Goal: Obtain resource: Download file/media

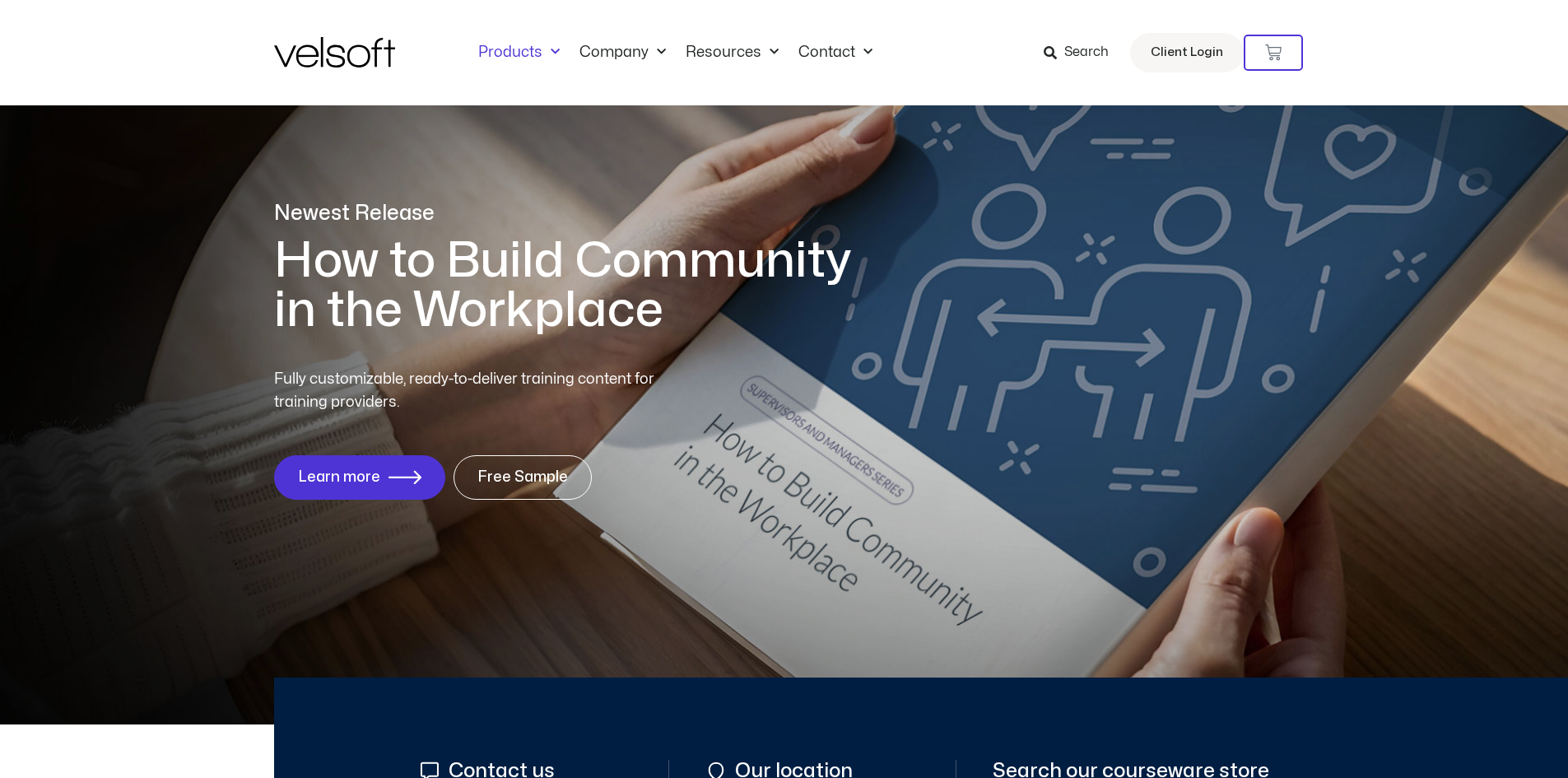
click at [546, 61] on span "Menu" at bounding box center [551, 52] width 17 height 27
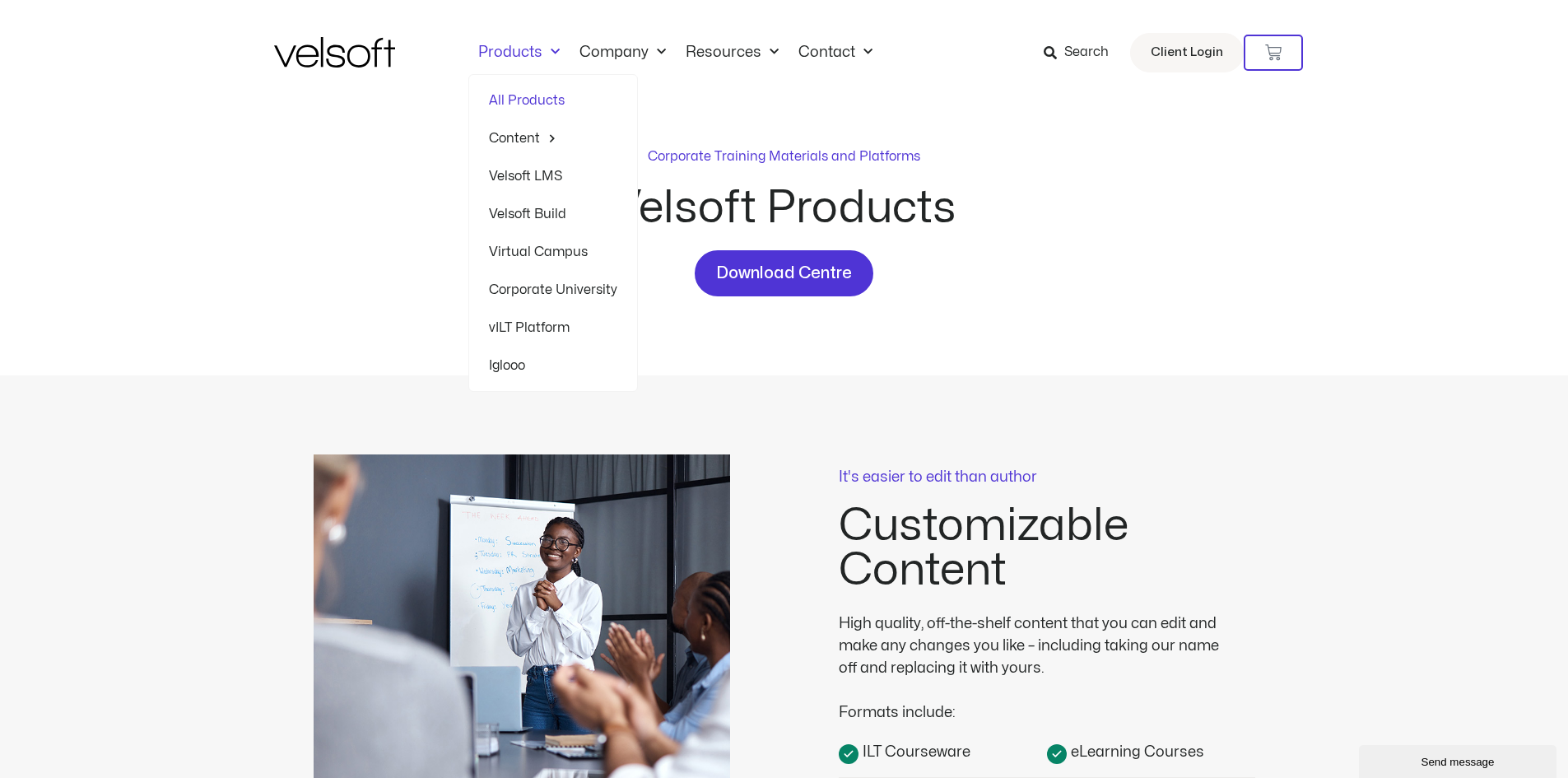
click at [550, 251] on link "Virtual Campus" at bounding box center [552, 252] width 128 height 38
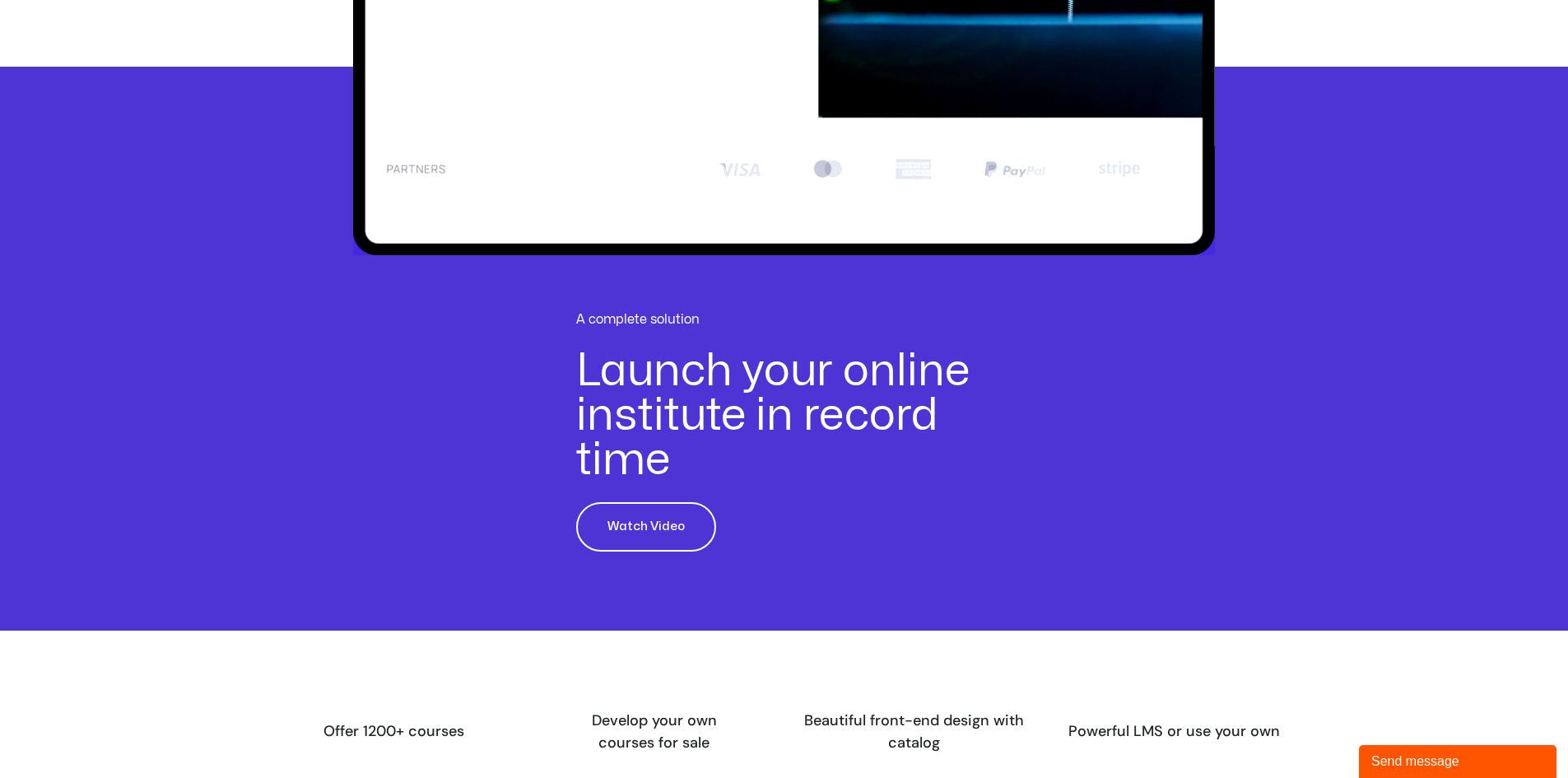
scroll to position [905, 0]
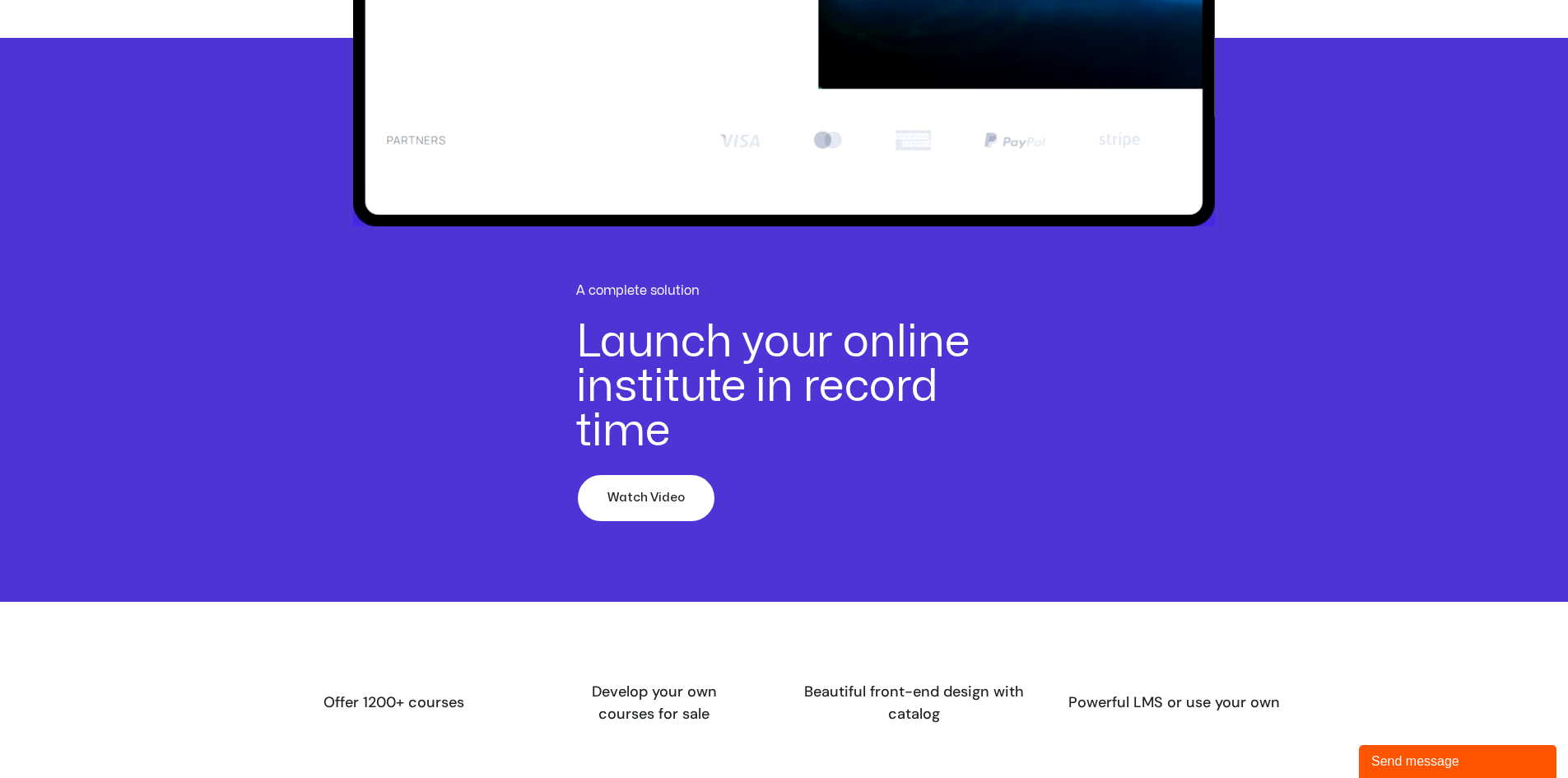
click at [660, 518] on link "Watch Video" at bounding box center [645, 498] width 140 height 50
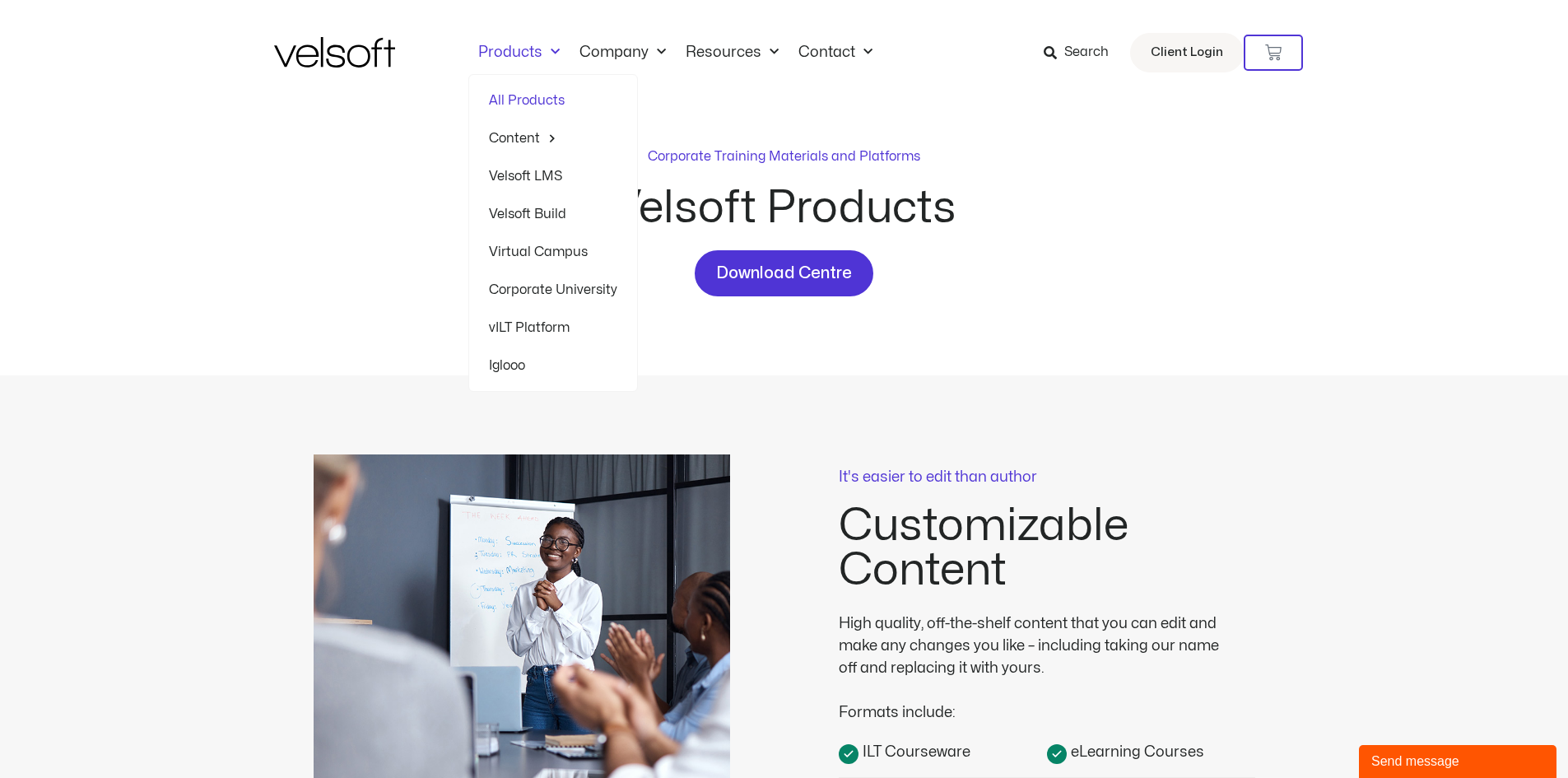
click at [561, 105] on link "All Products" at bounding box center [552, 100] width 128 height 38
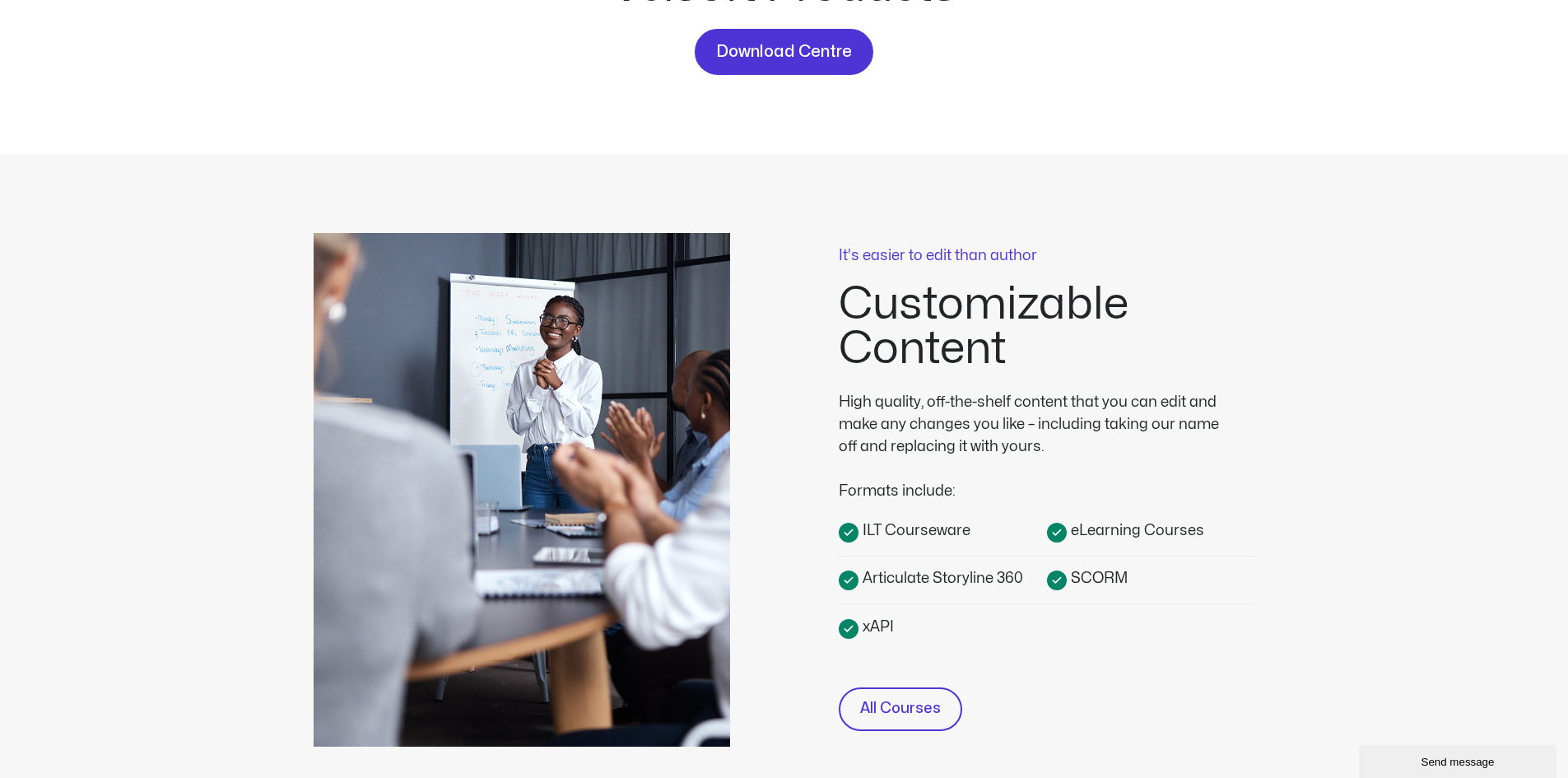
scroll to position [329, 0]
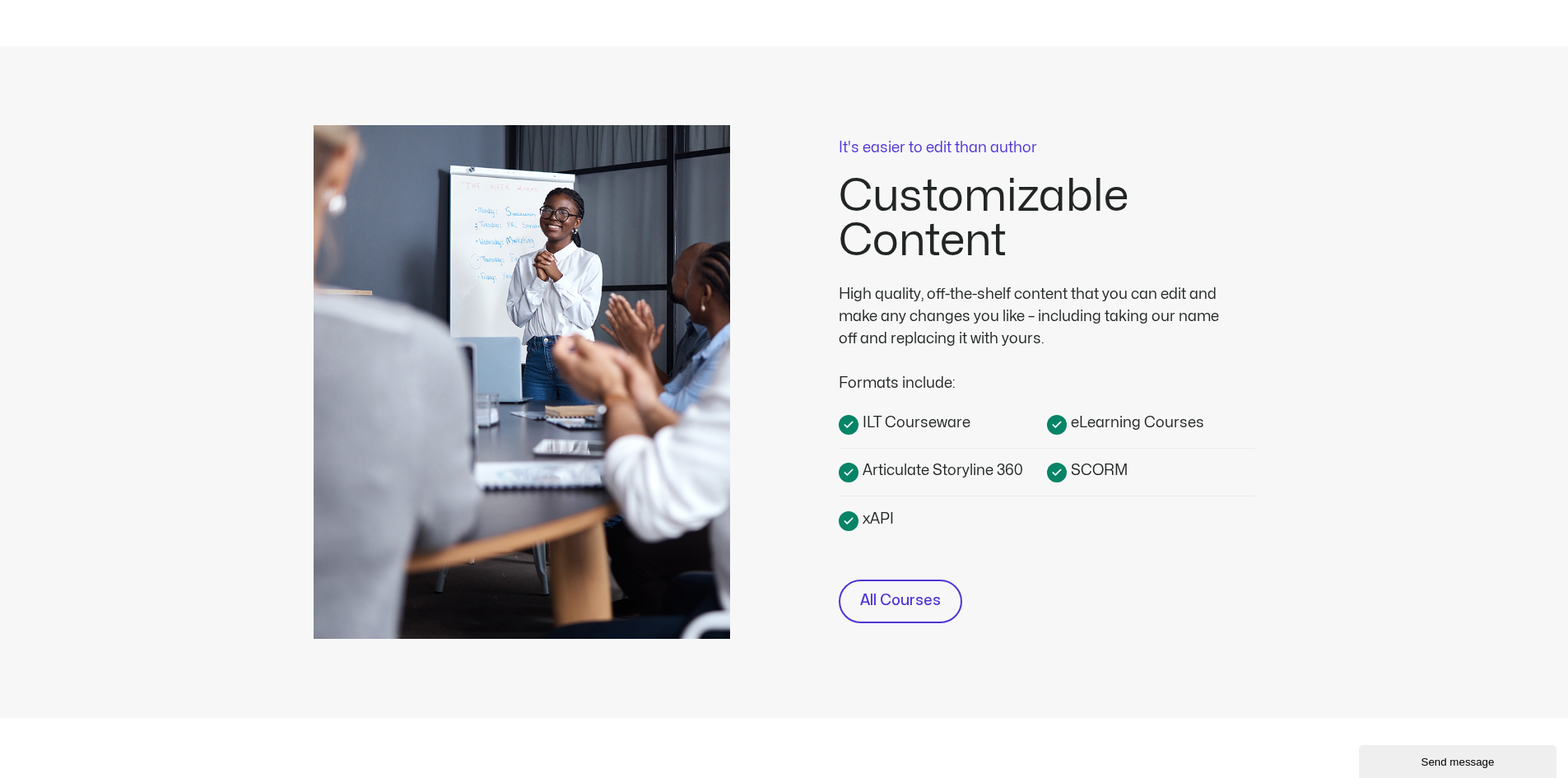
click at [916, 420] on span "ILT Courseware" at bounding box center [914, 423] width 112 height 23
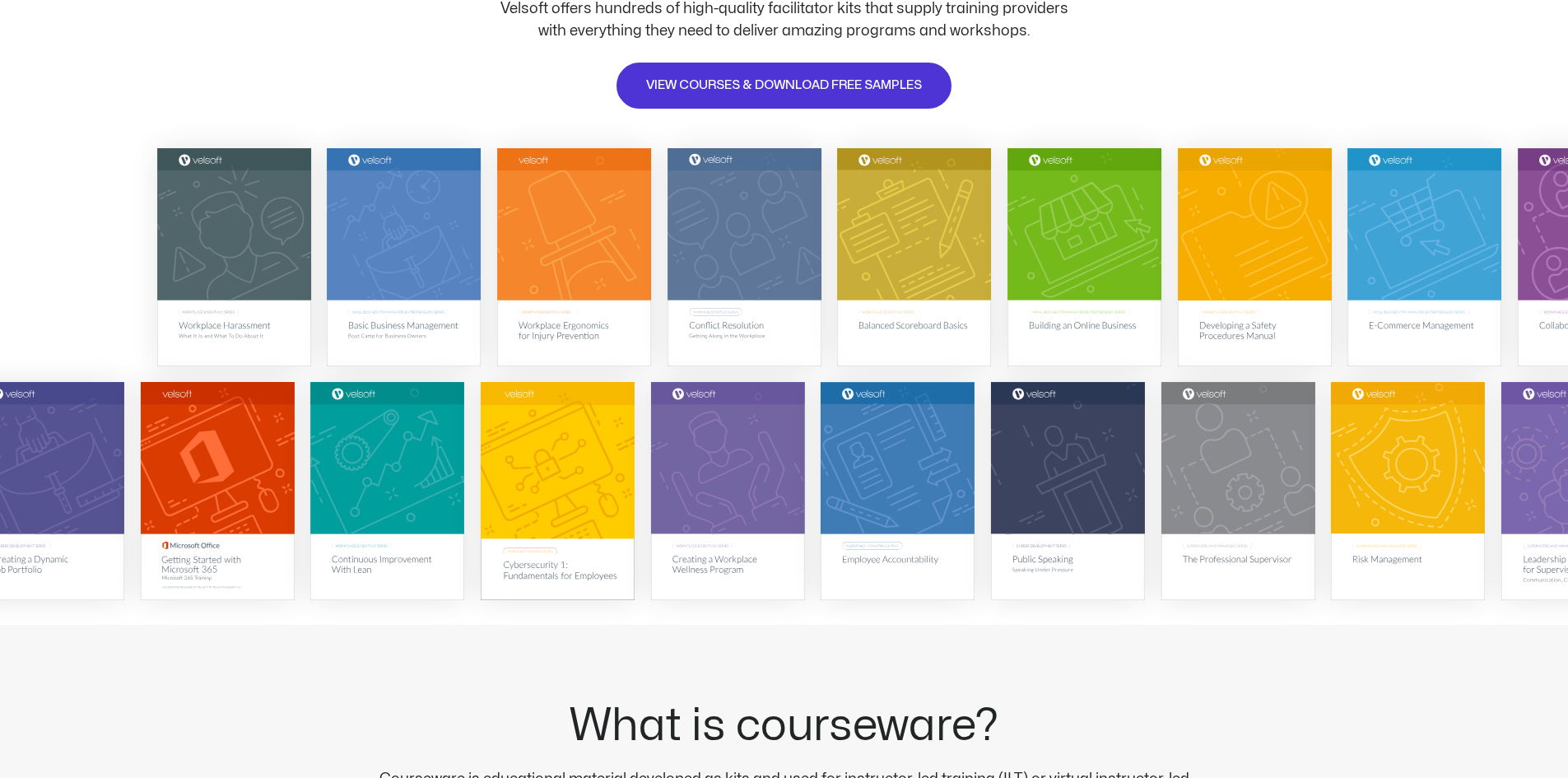
scroll to position [165, 0]
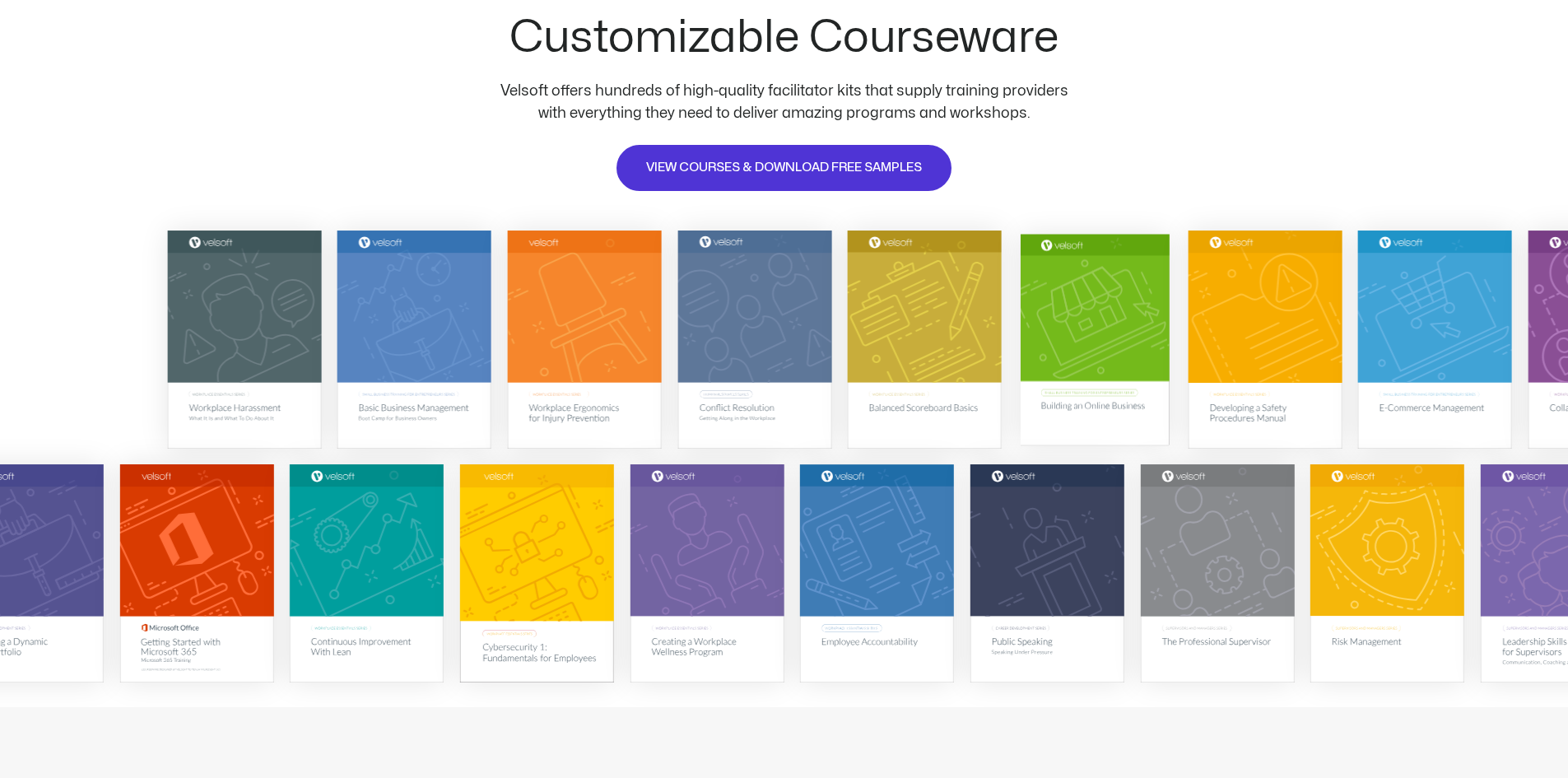
click at [1080, 386] on img at bounding box center [1093, 338] width 149 height 212
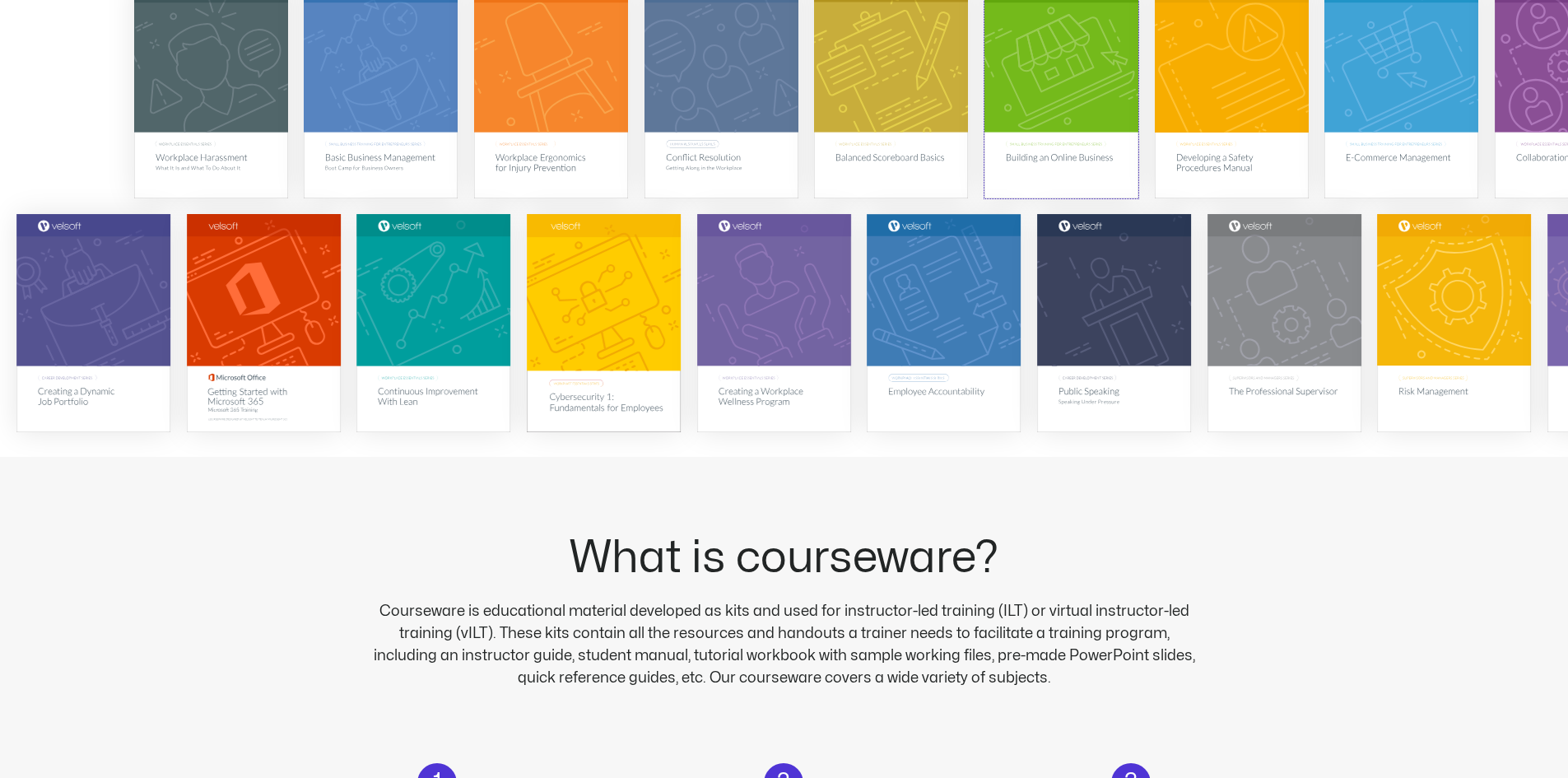
scroll to position [494, 0]
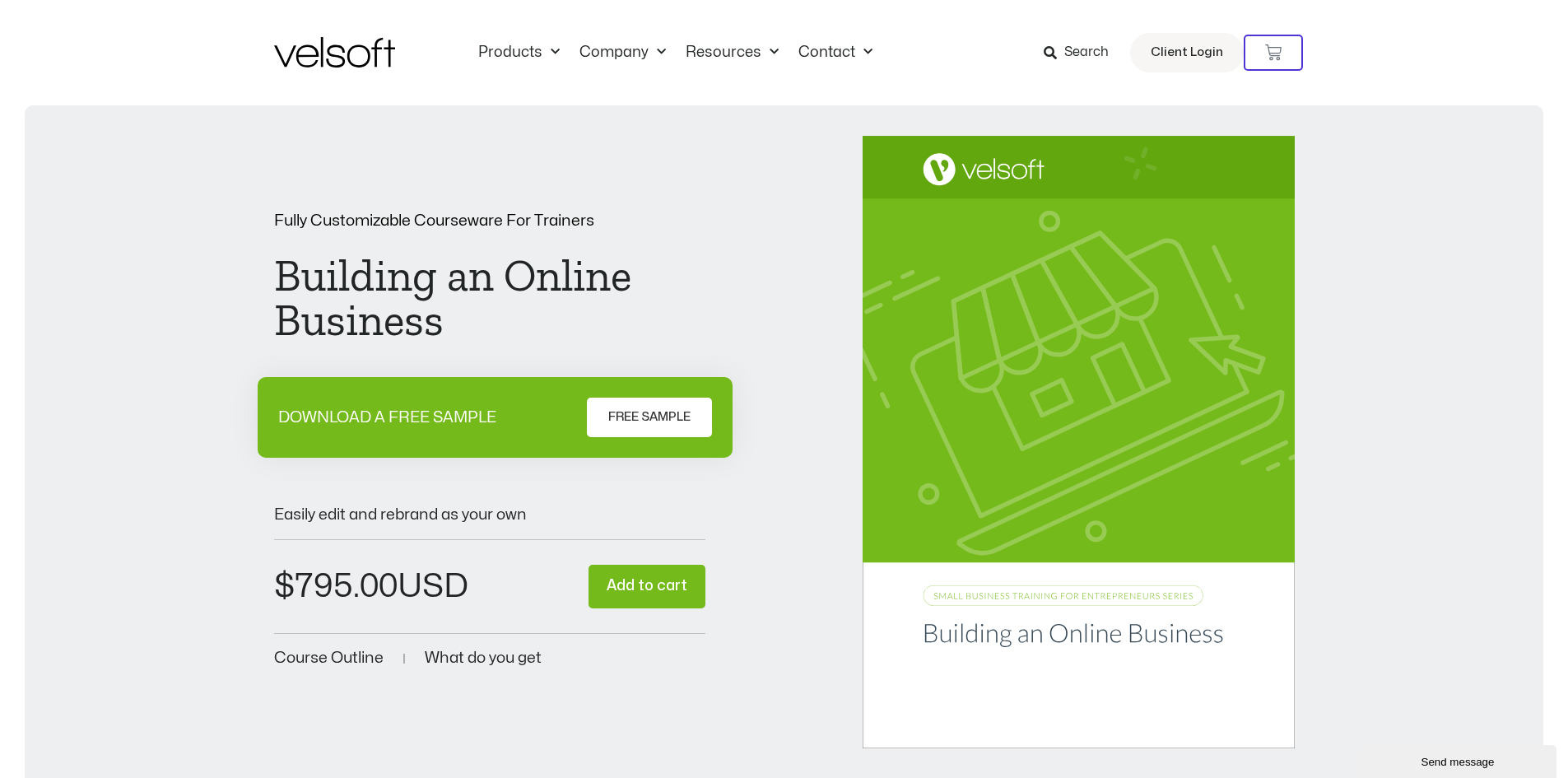
click at [631, 426] on span "FREE SAMPLE" at bounding box center [649, 417] width 82 height 20
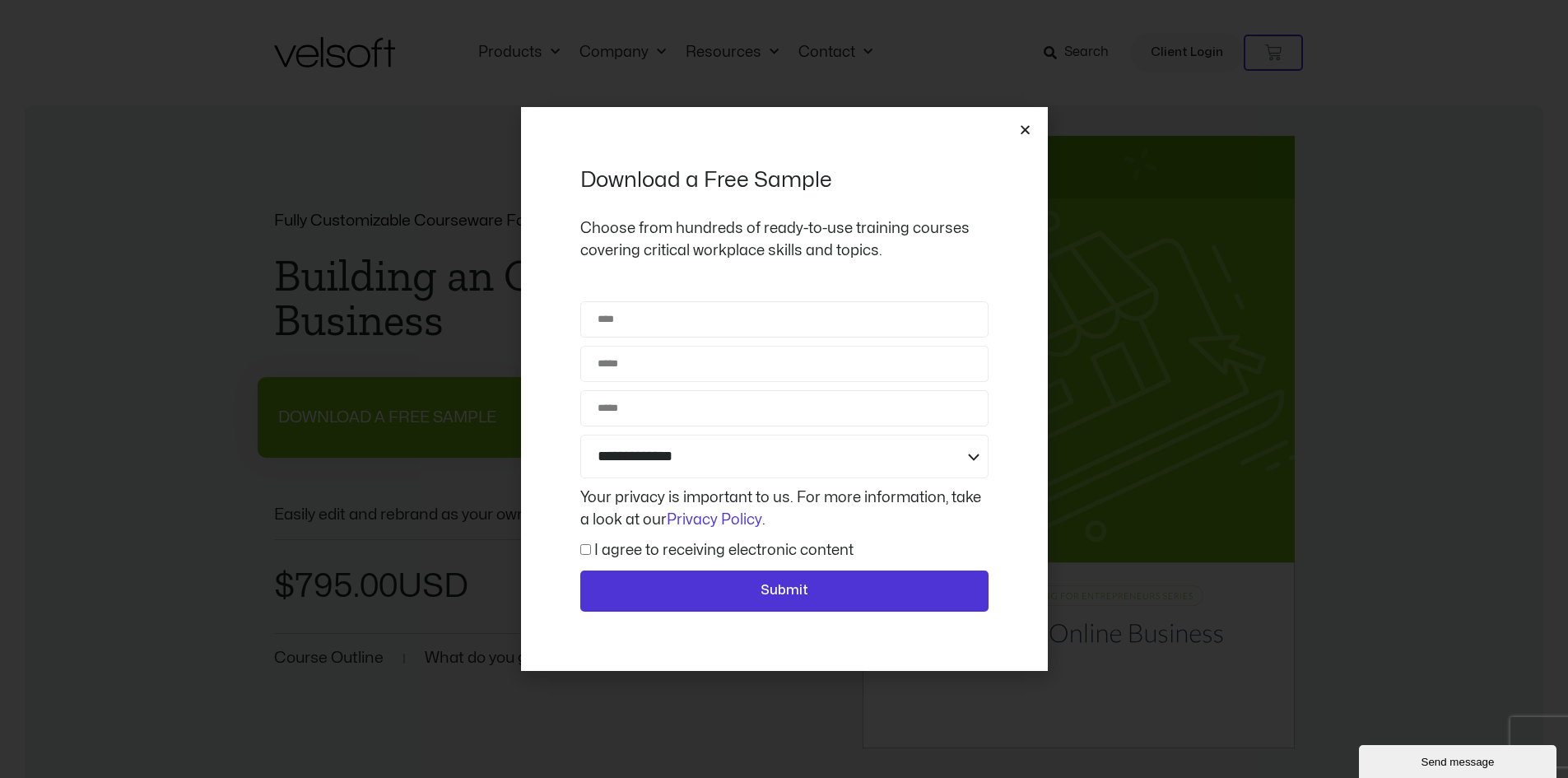
drag, startPoint x: 1012, startPoint y: 133, endPoint x: 1022, endPoint y: 130, distance: 10.4
click at [1019, 131] on div "**********" at bounding box center [784, 389] width 526 height 564
click at [1022, 130] on icon "Close" at bounding box center [1026, 130] width 13 height 13
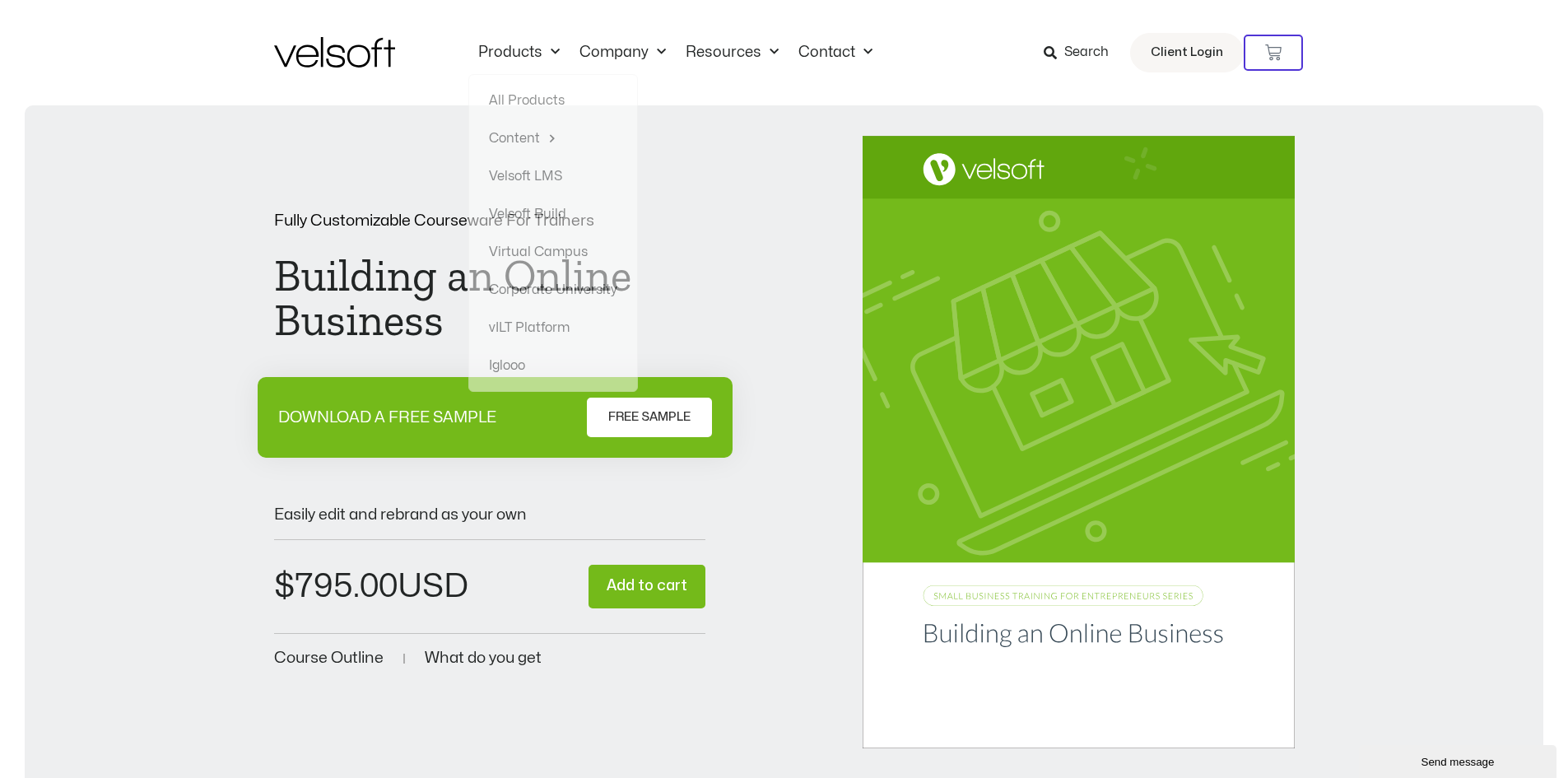
click at [1063, 59] on span "Search" at bounding box center [1076, 53] width 65 height 22
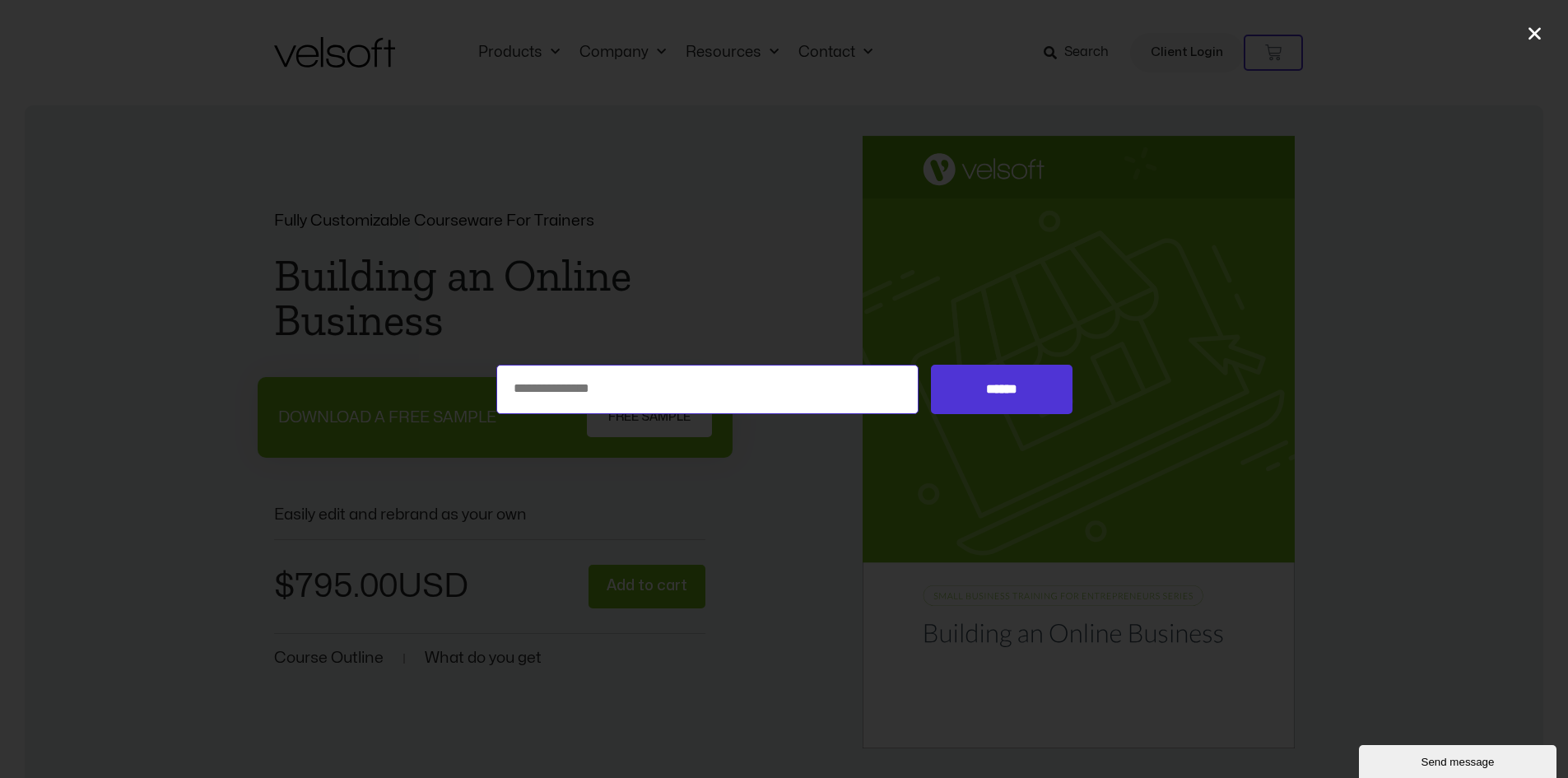
click at [640, 403] on input "Search for:" at bounding box center [707, 389] width 423 height 50
type input "**********"
click at [1021, 392] on input "******" at bounding box center [1001, 389] width 141 height 50
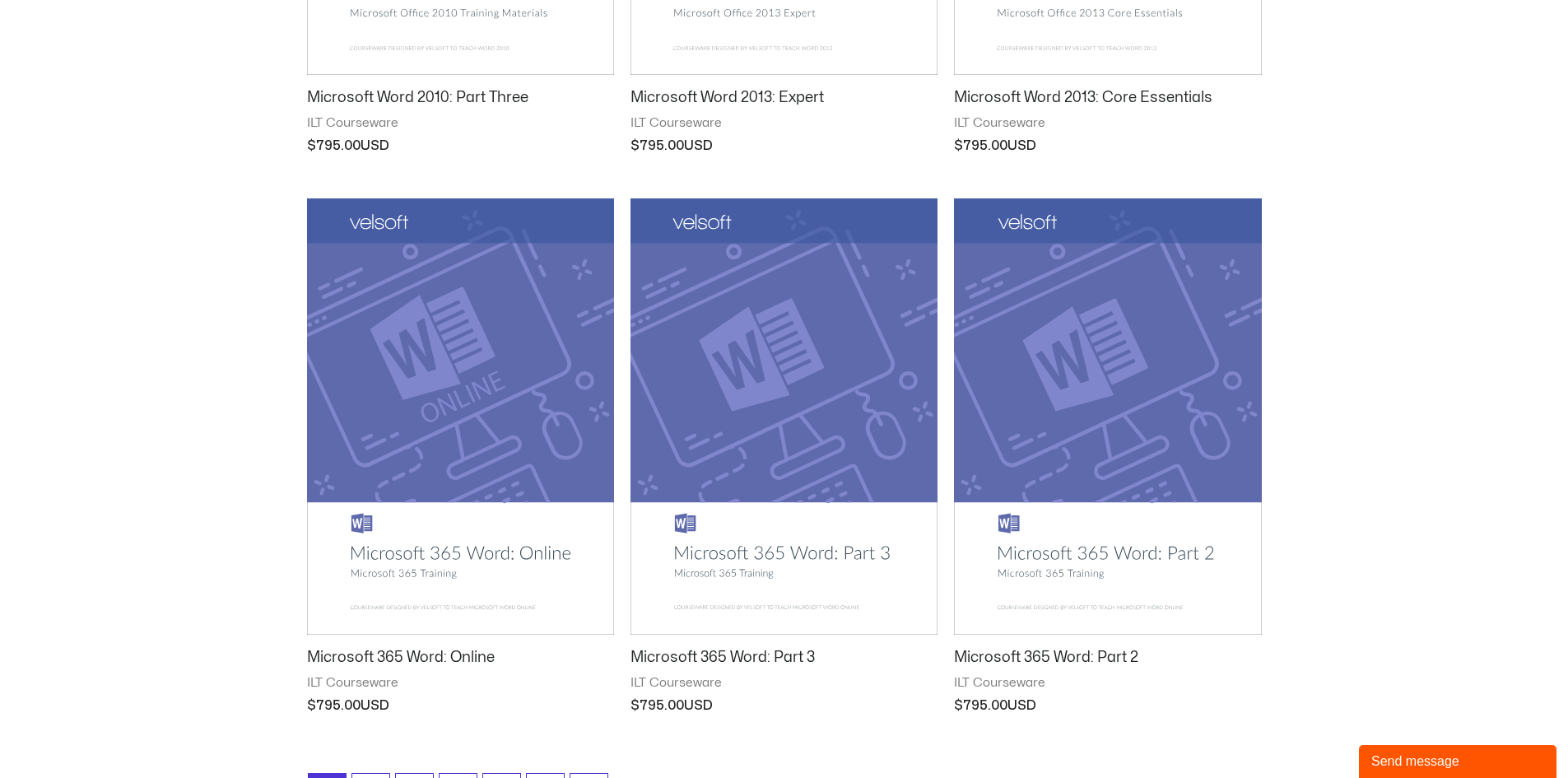
scroll to position [1811, 0]
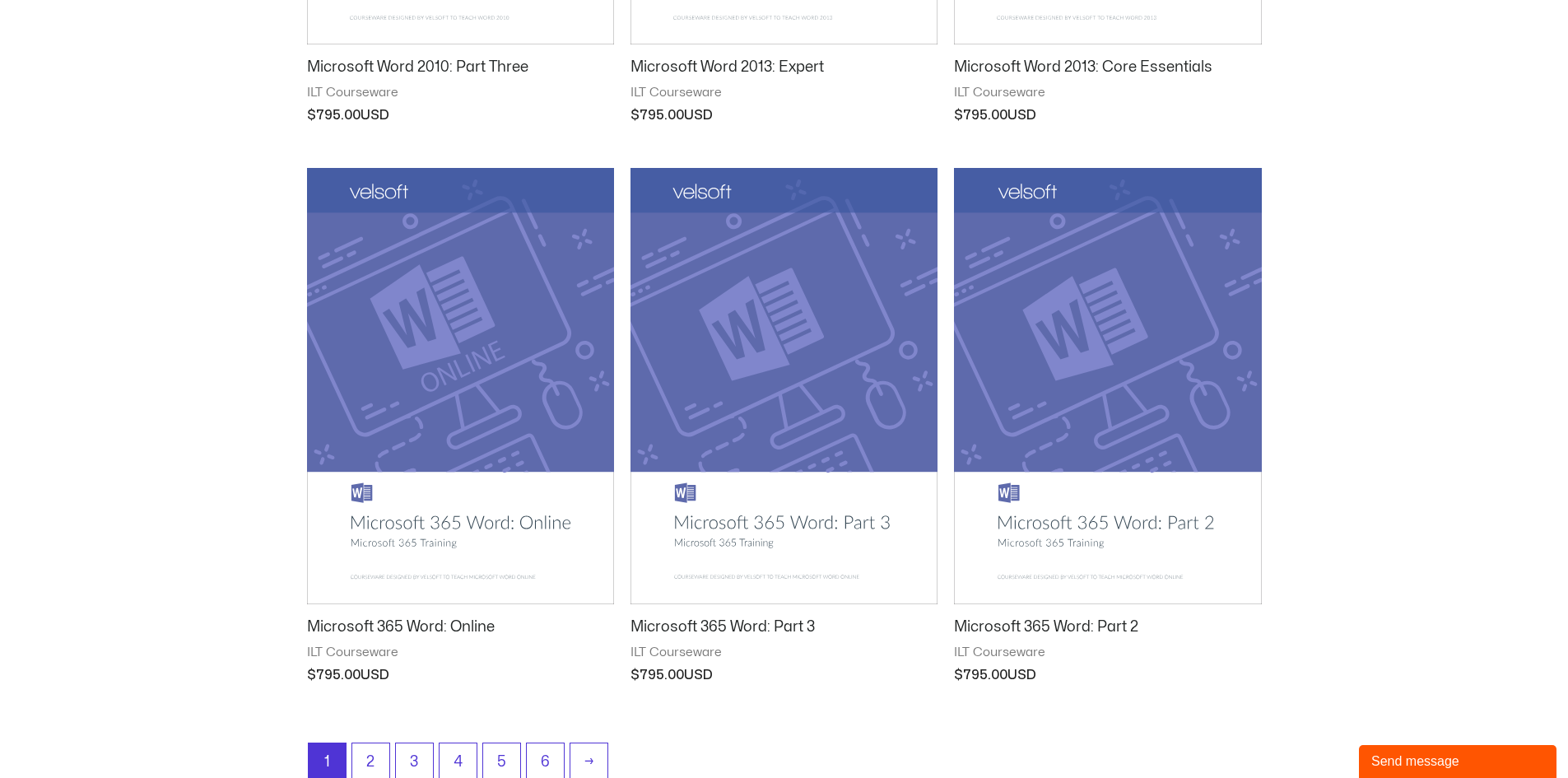
click at [431, 632] on h2 "Microsoft 365 Word: Online" at bounding box center [460, 627] width 307 height 19
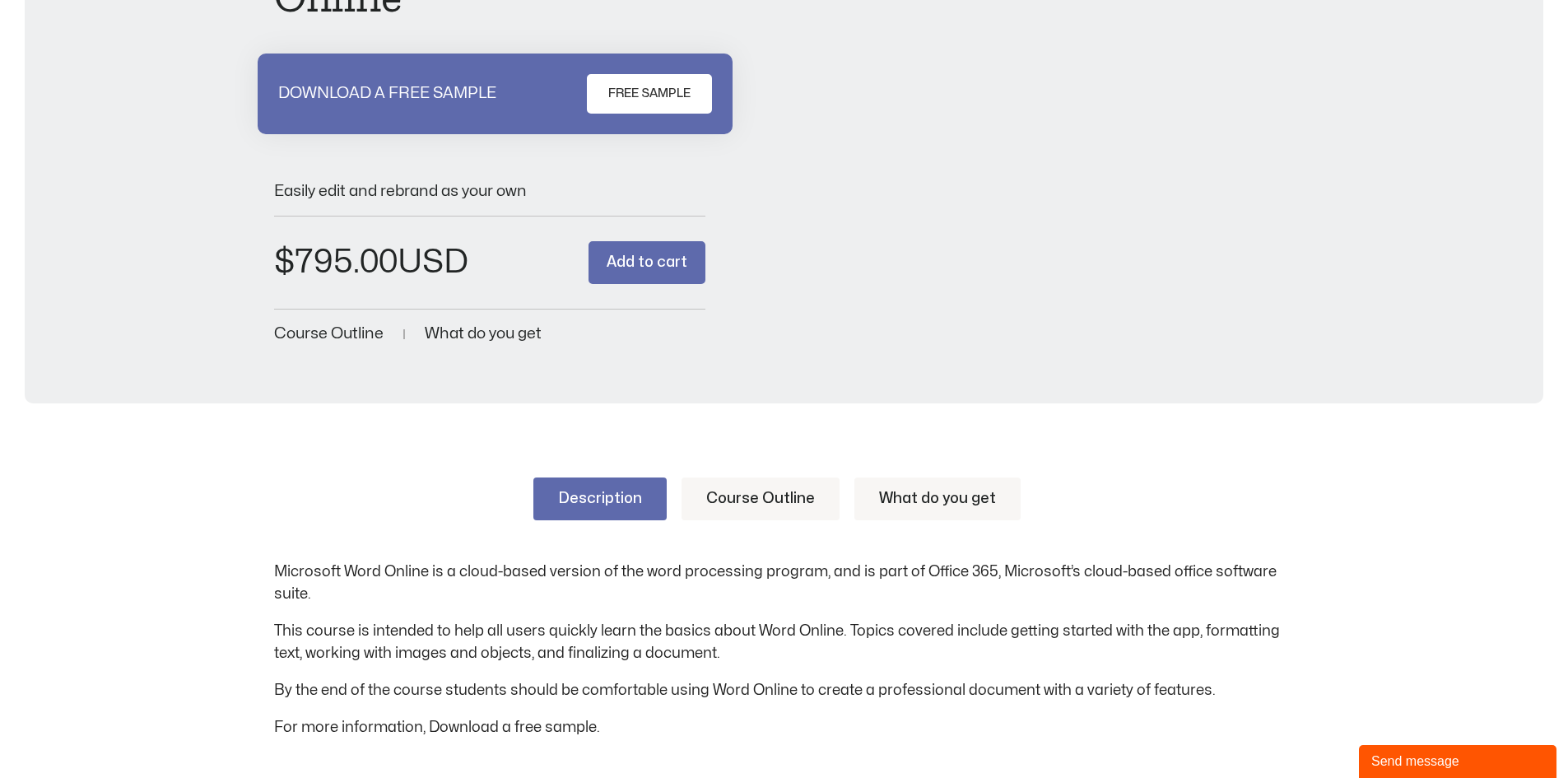
scroll to position [247, 0]
click at [570, 497] on link "Description" at bounding box center [600, 498] width 133 height 42
click at [779, 499] on link "Course Outline" at bounding box center [760, 498] width 158 height 42
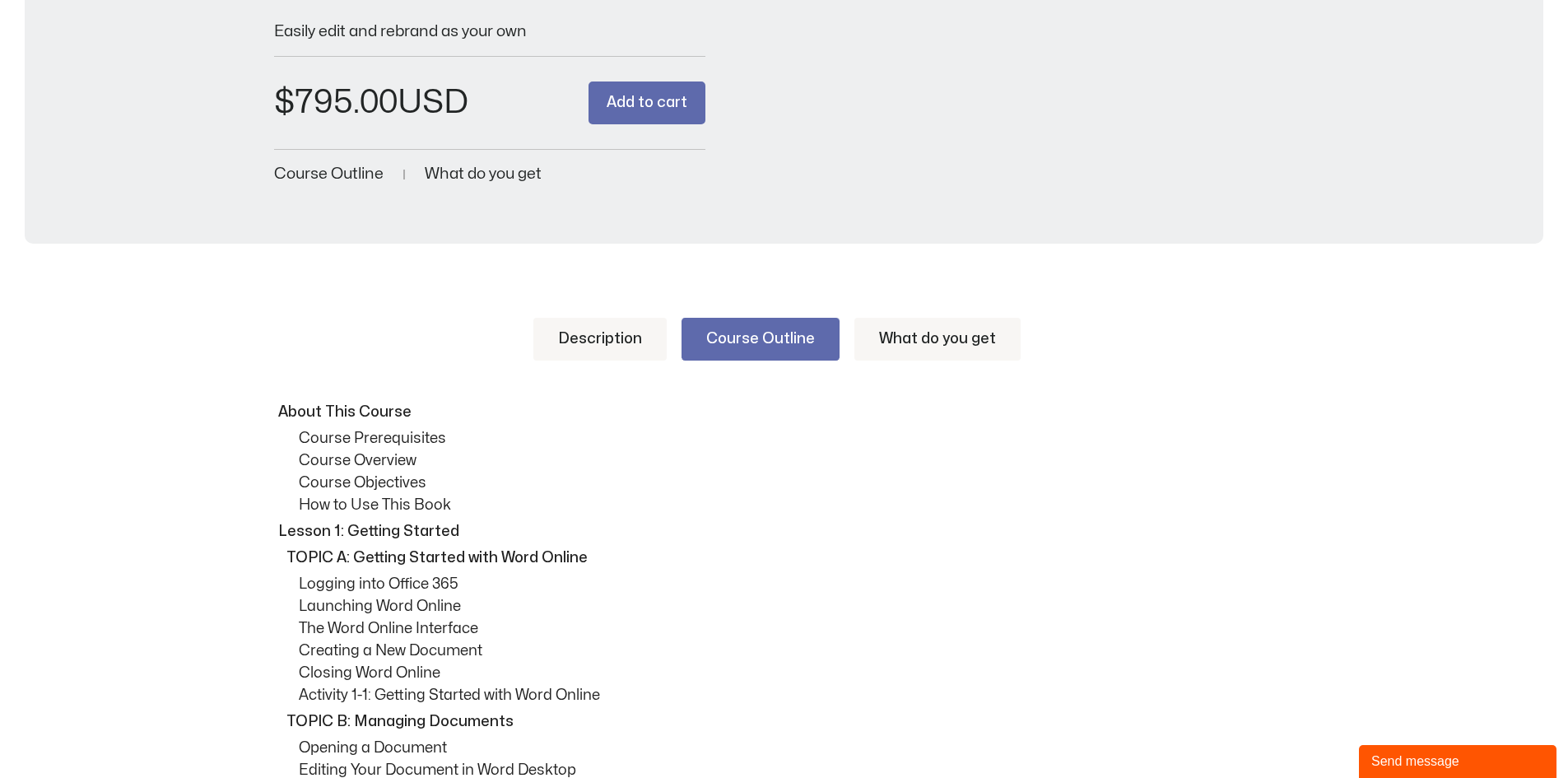
scroll to position [412, 0]
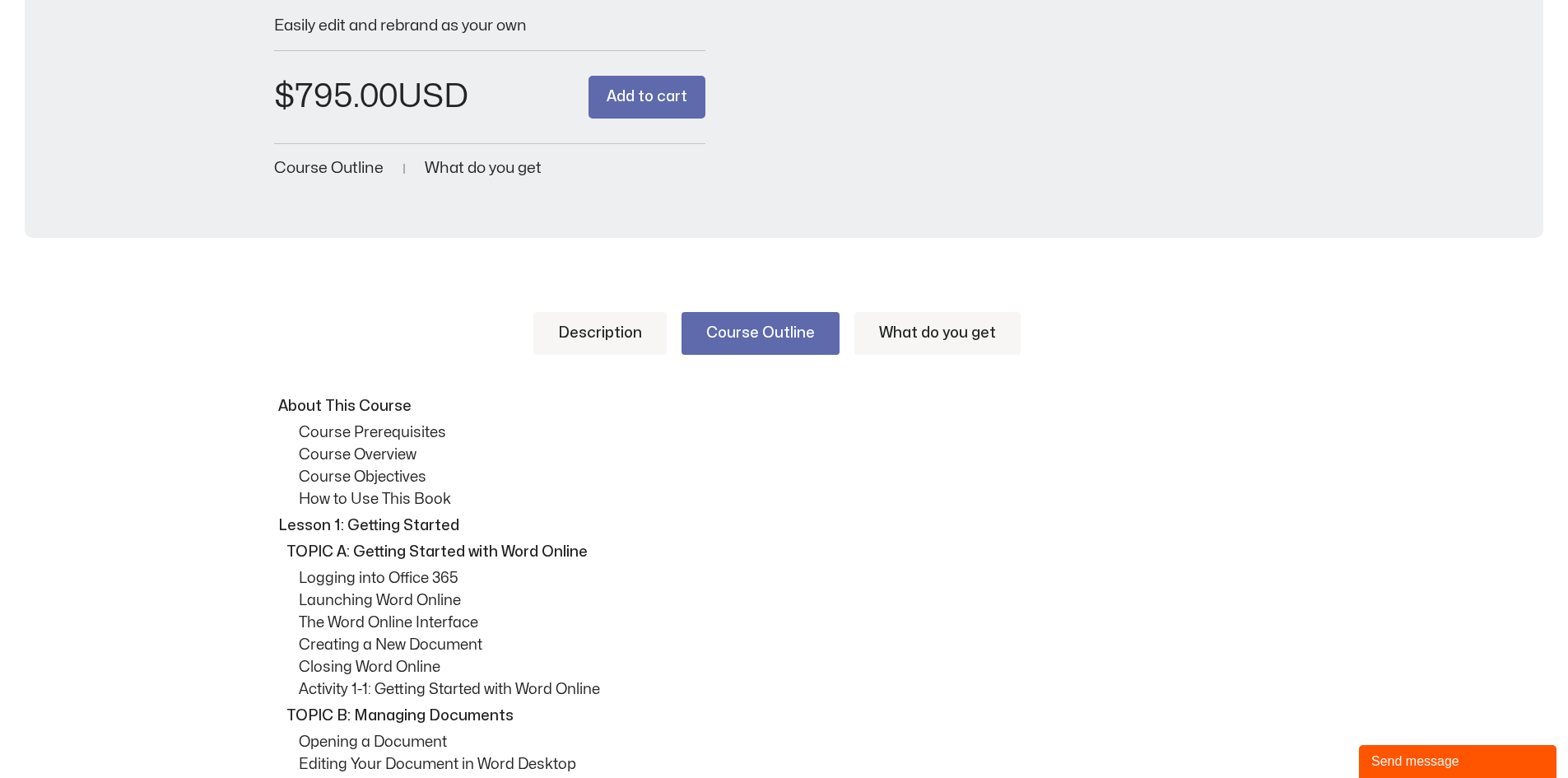
click at [374, 435] on p "Course Prerequisites" at bounding box center [796, 433] width 996 height 23
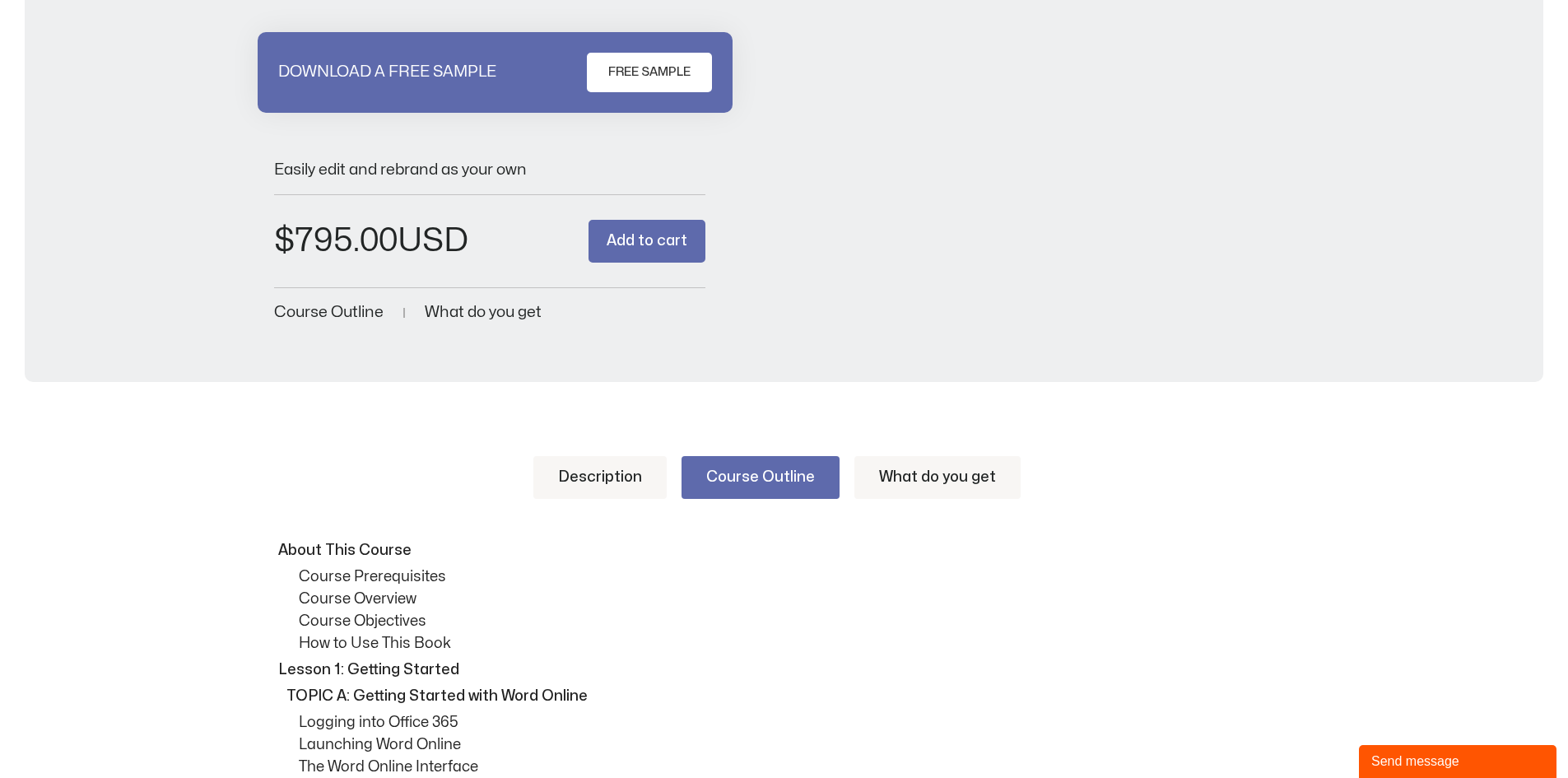
scroll to position [247, 0]
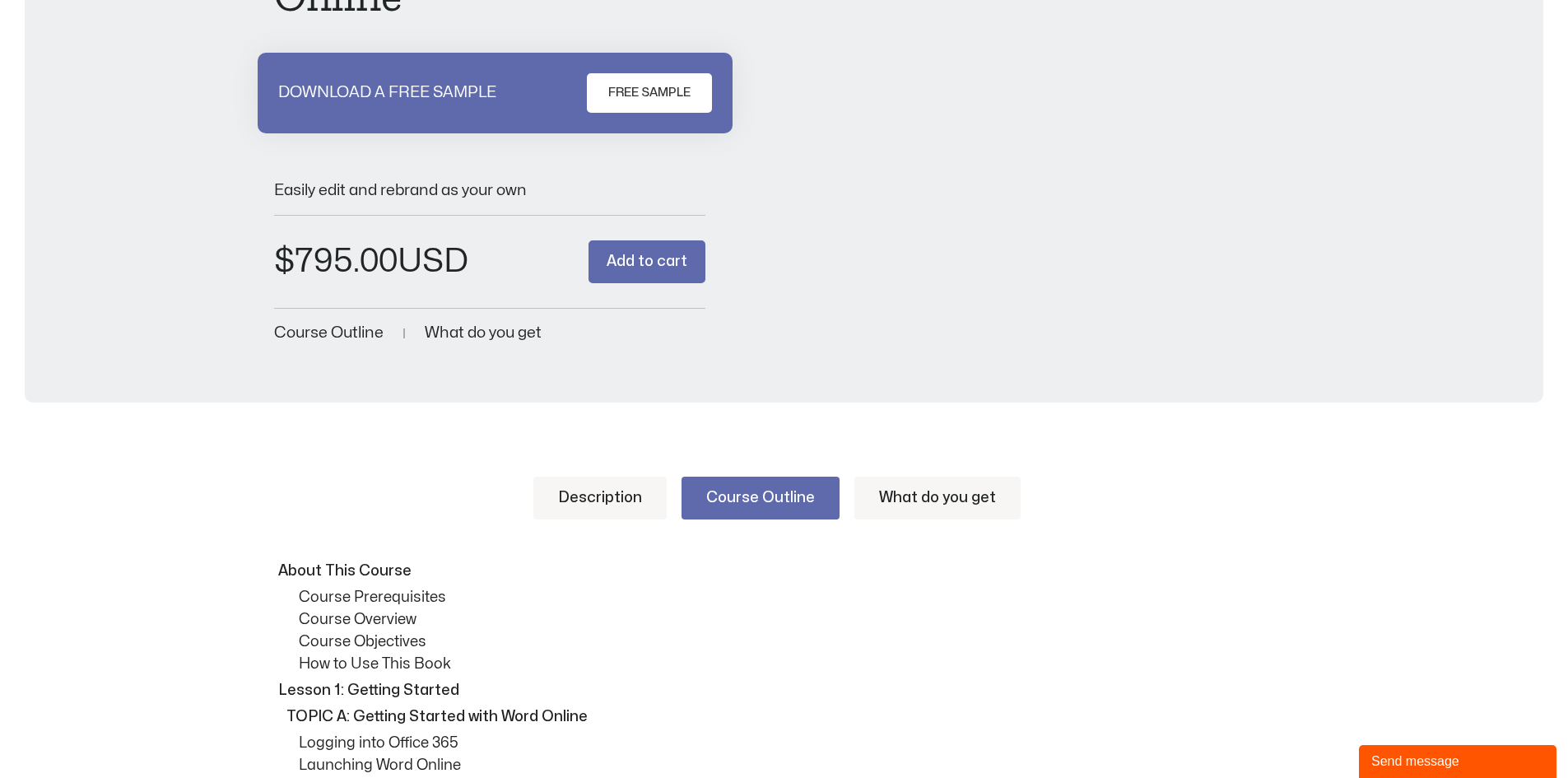
click at [917, 495] on link "What do you get" at bounding box center [937, 498] width 166 height 42
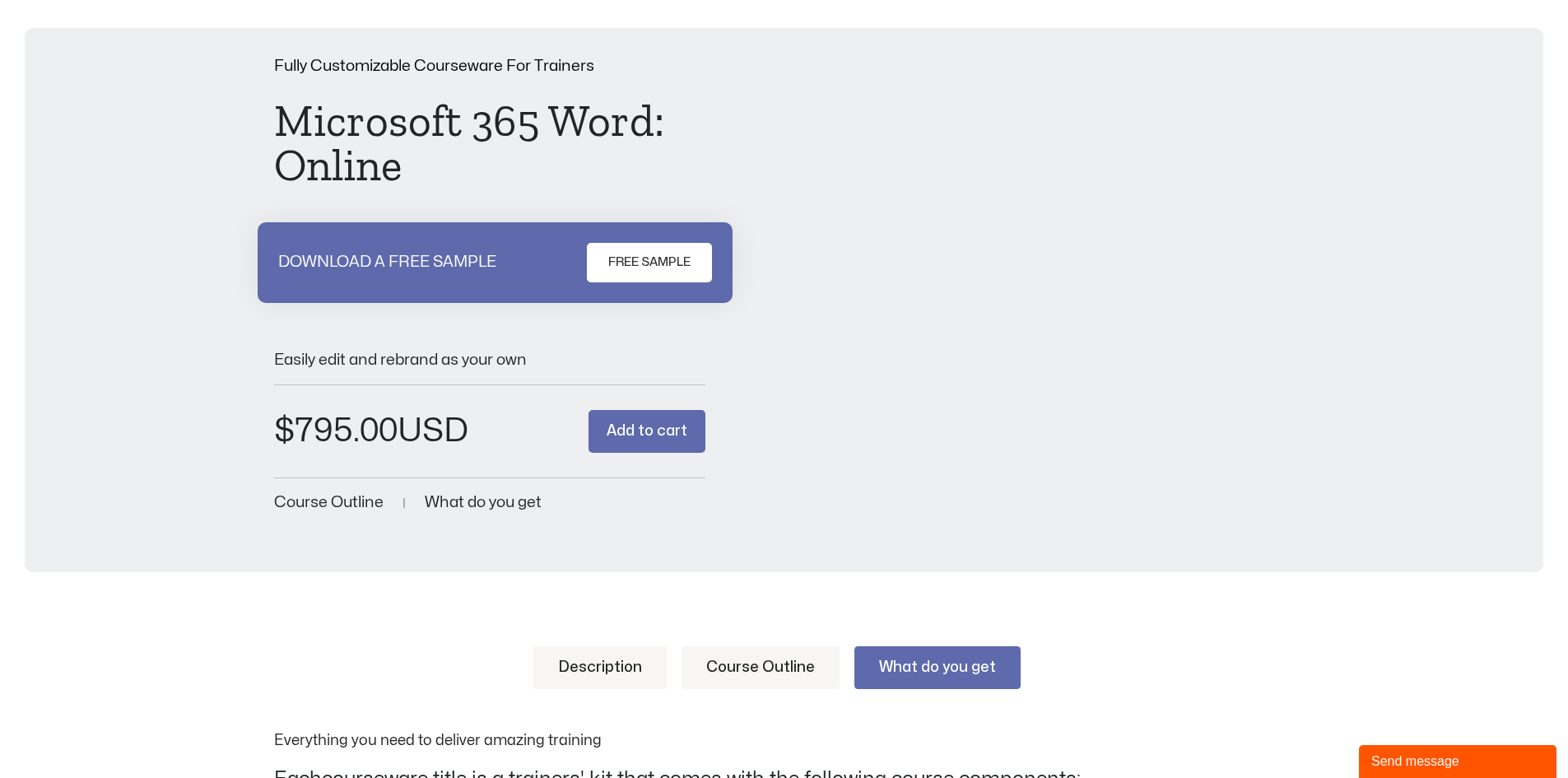
scroll to position [0, 0]
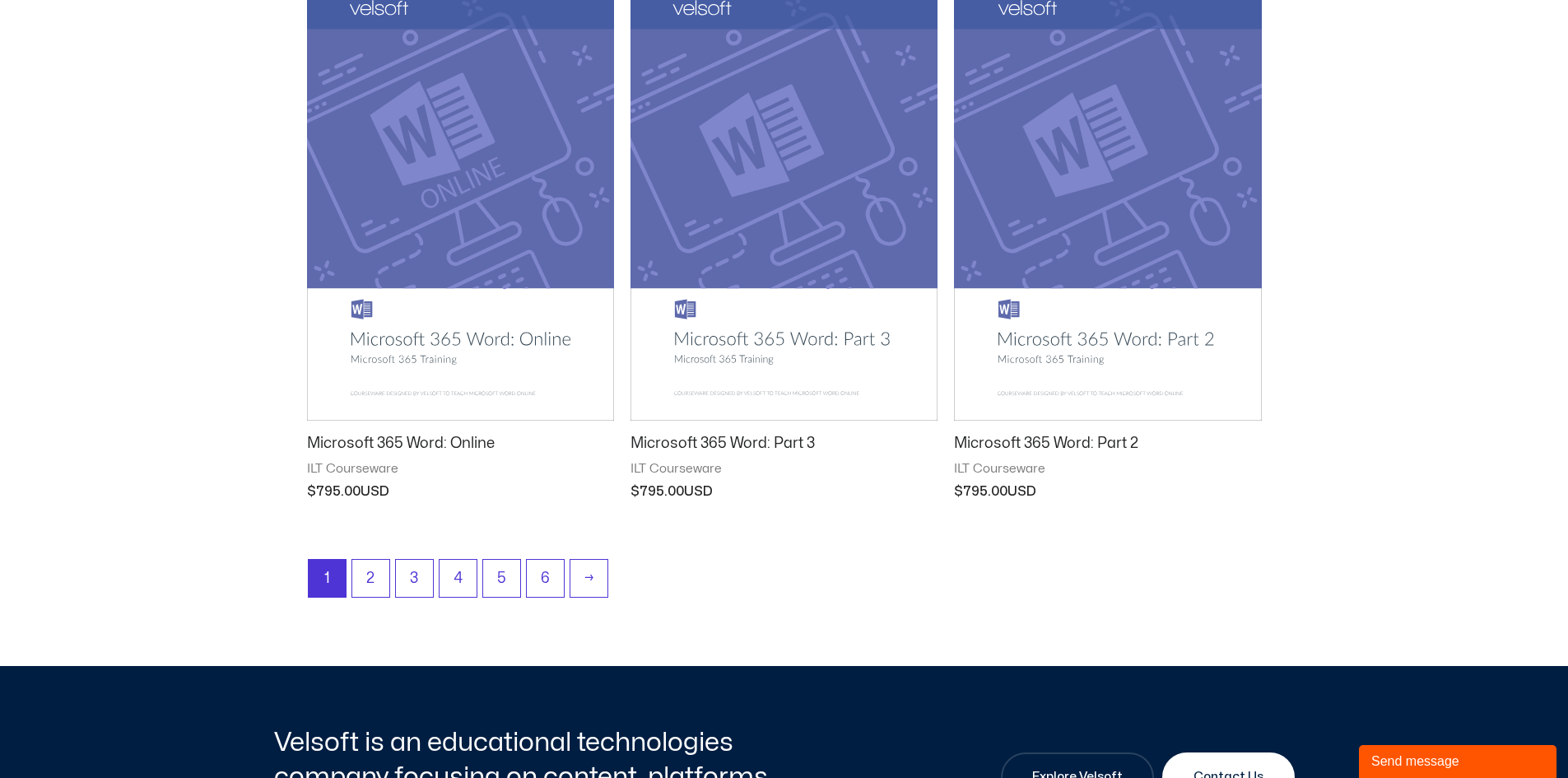
scroll to position [2058, 0]
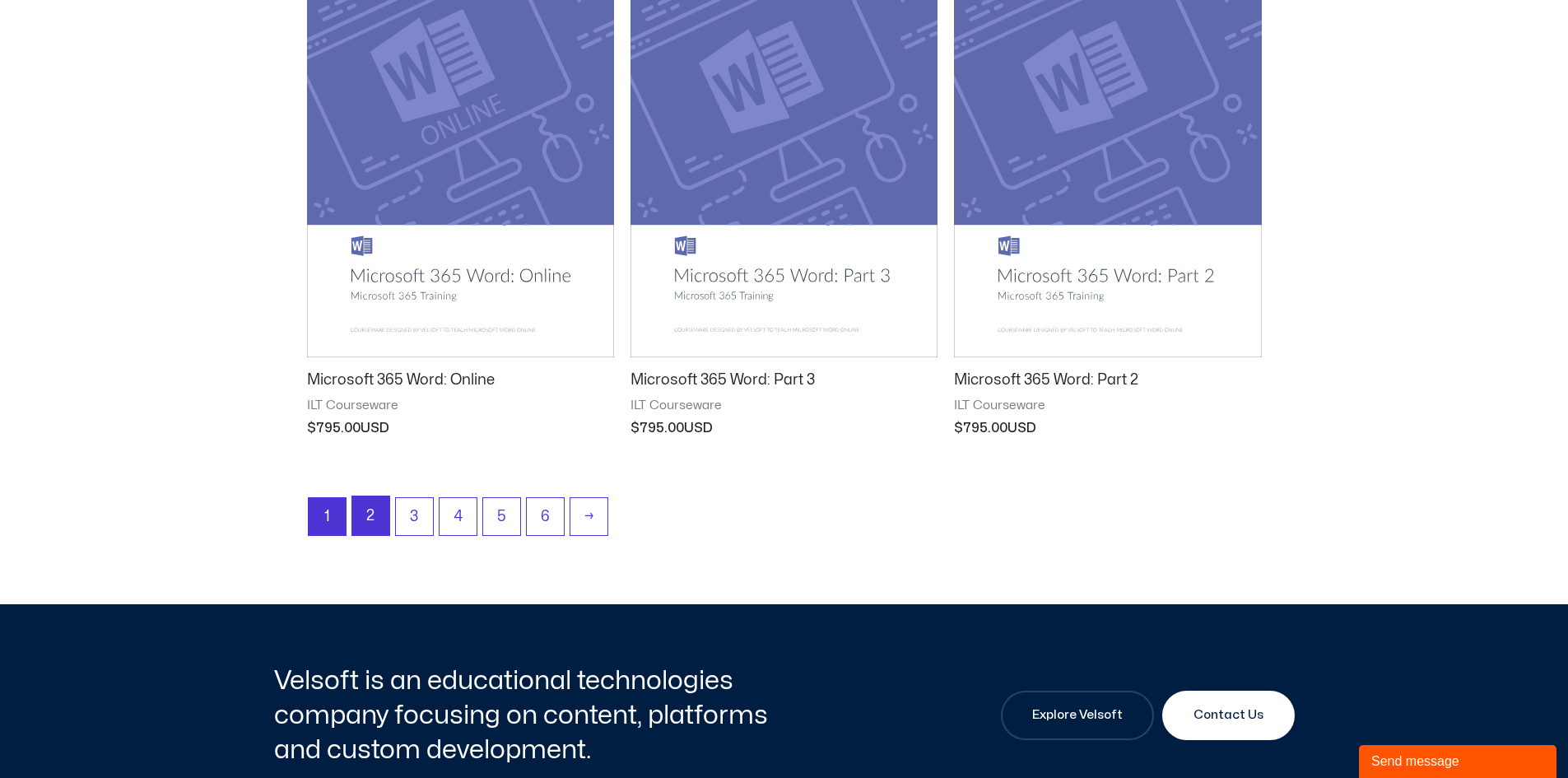
click at [378, 508] on link "2" at bounding box center [370, 516] width 37 height 39
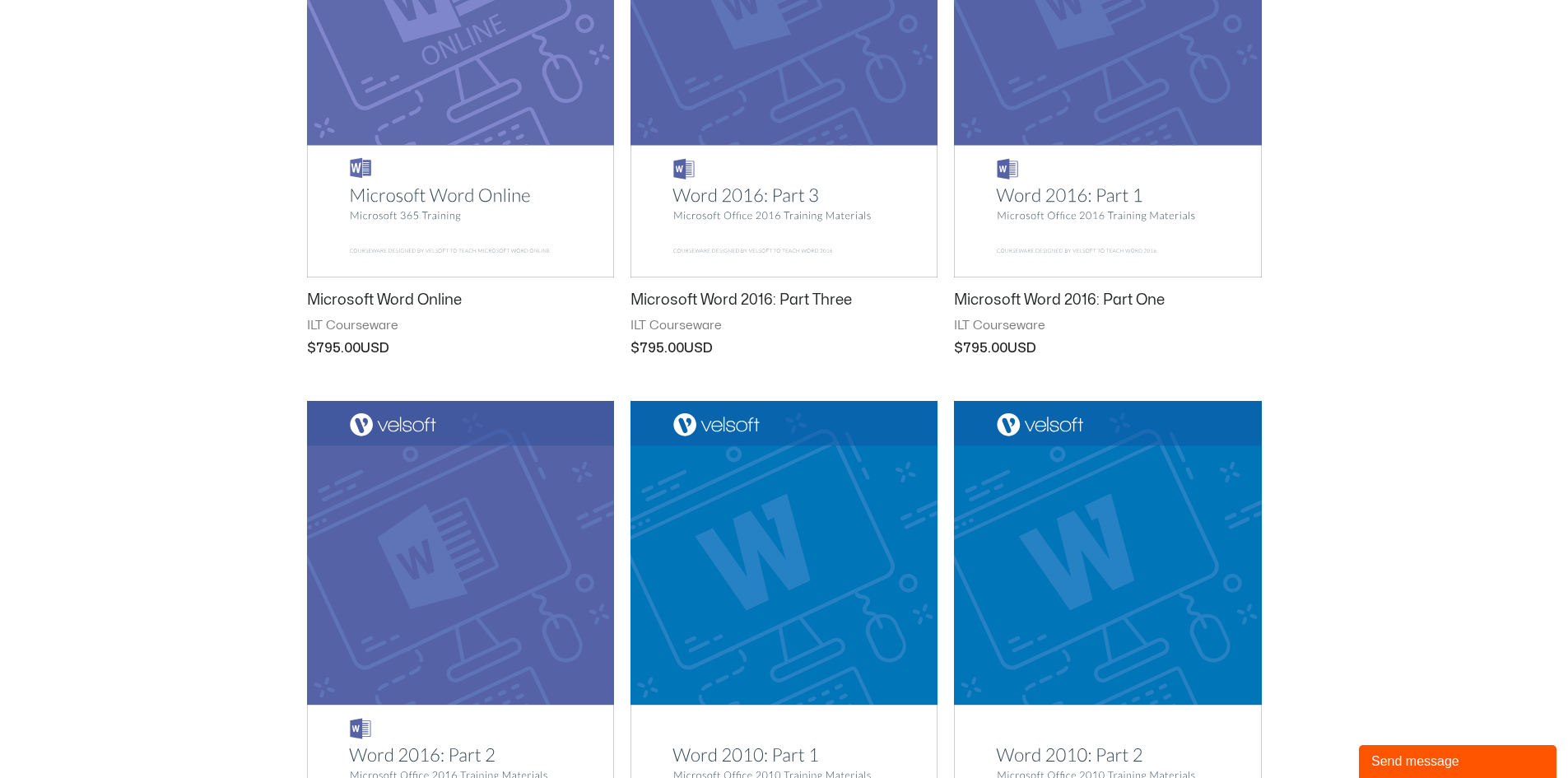
scroll to position [412, 0]
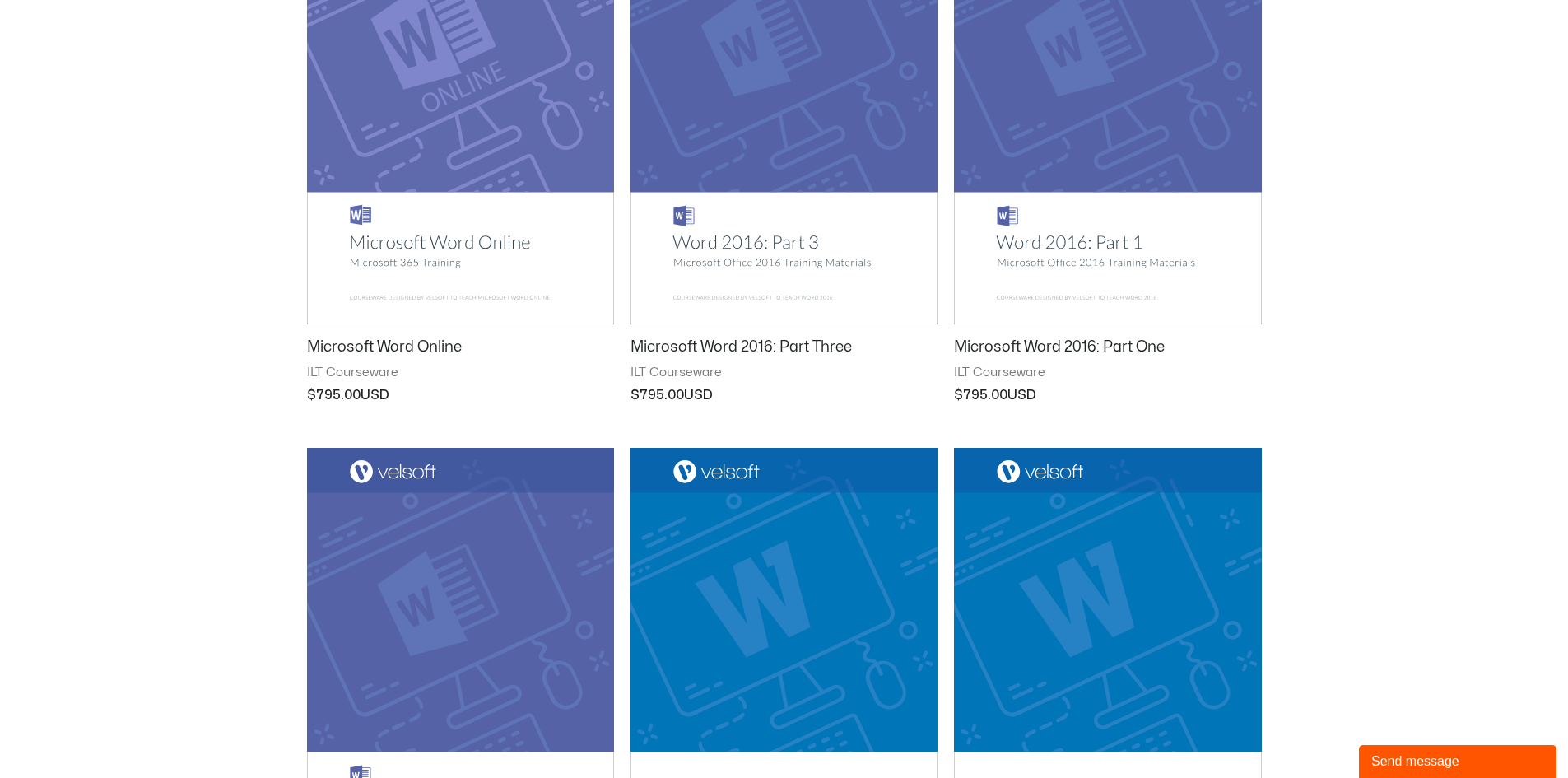
click at [1059, 348] on h2 "Microsoft Word 2016: Part One" at bounding box center [1107, 346] width 307 height 19
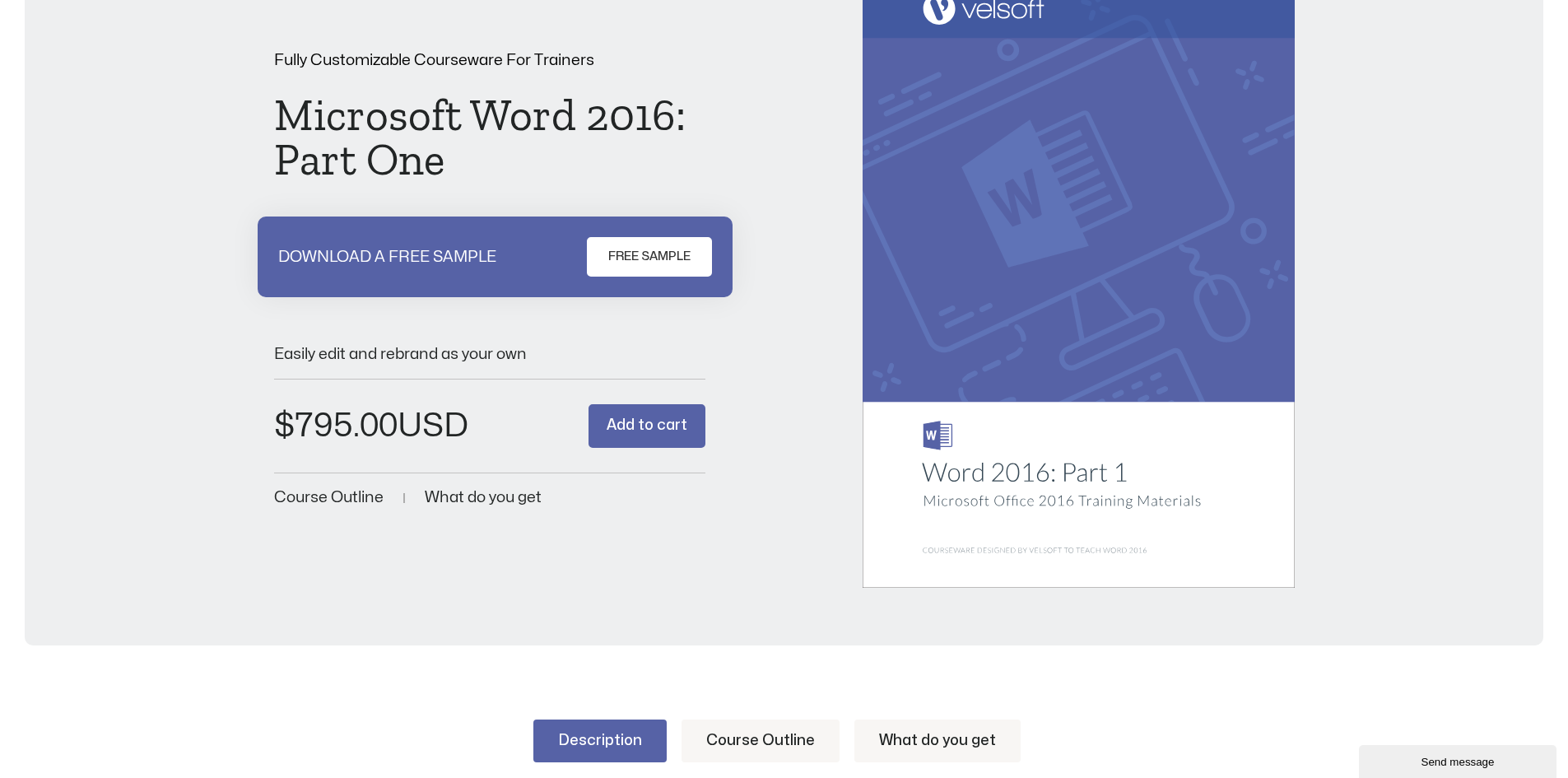
scroll to position [165, 0]
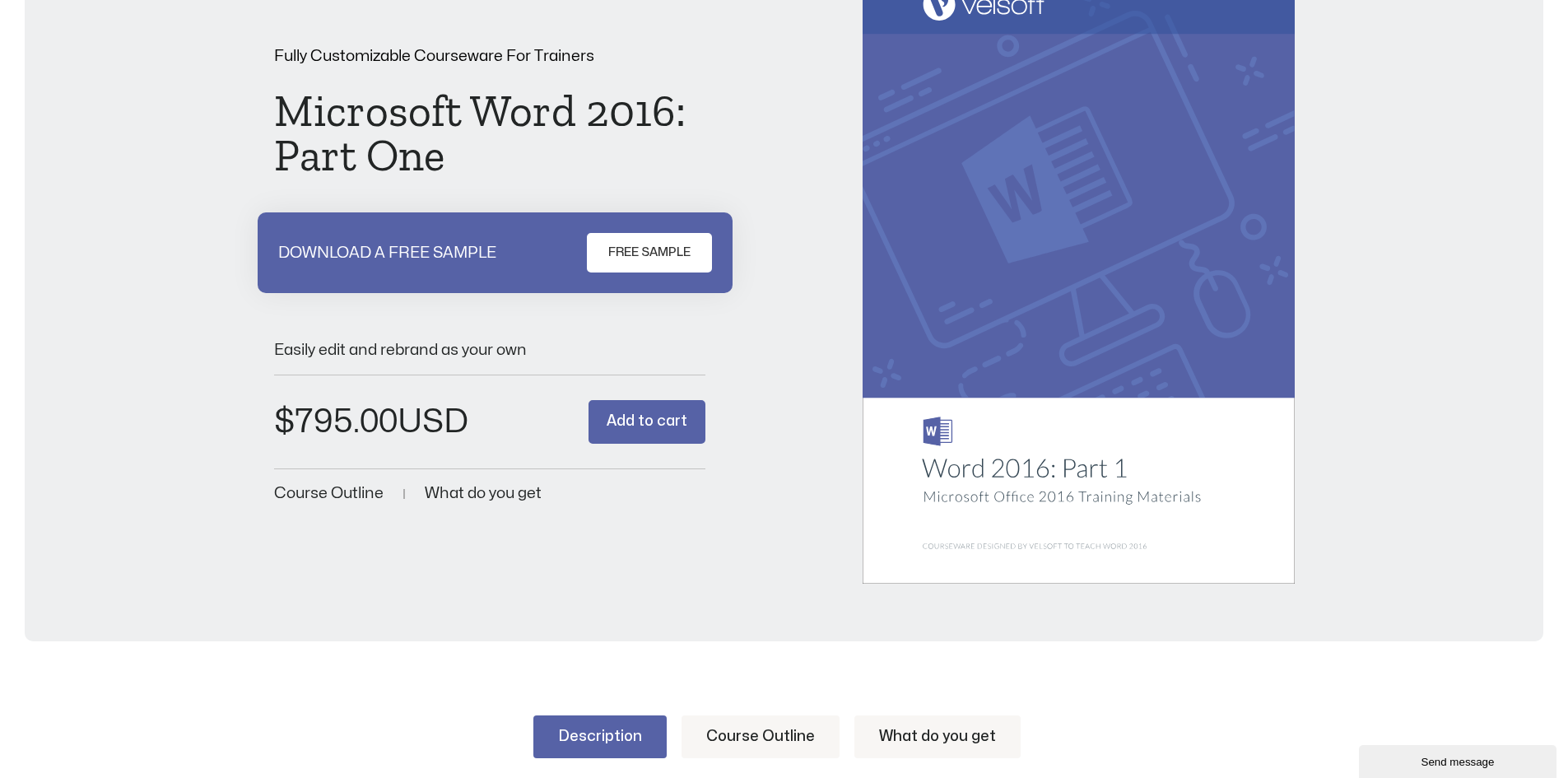
click at [642, 249] on span "FREE SAMPLE" at bounding box center [649, 252] width 82 height 20
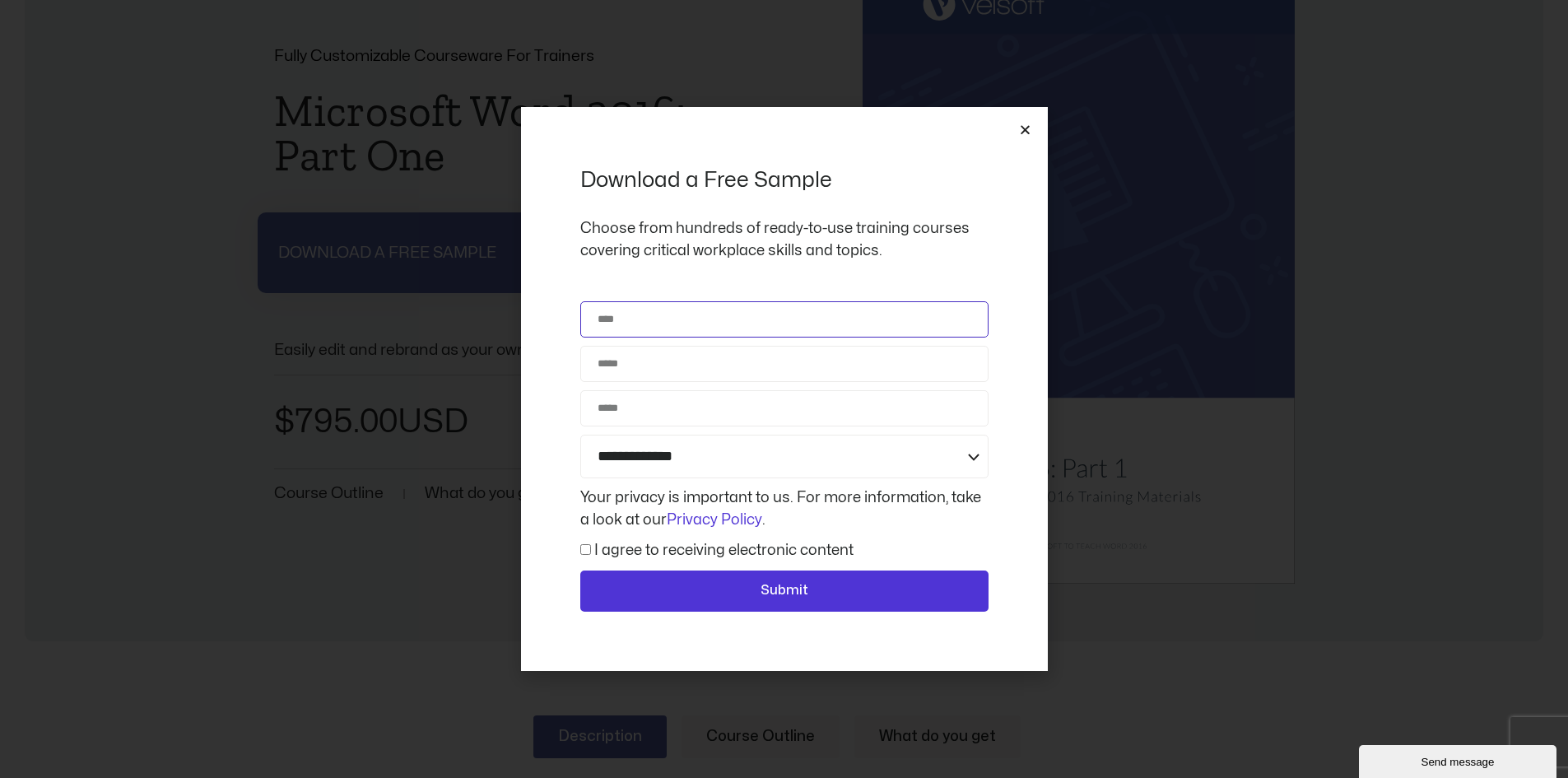
click at [657, 324] on input "Name" at bounding box center [784, 319] width 408 height 36
type input "**********"
type input "*******"
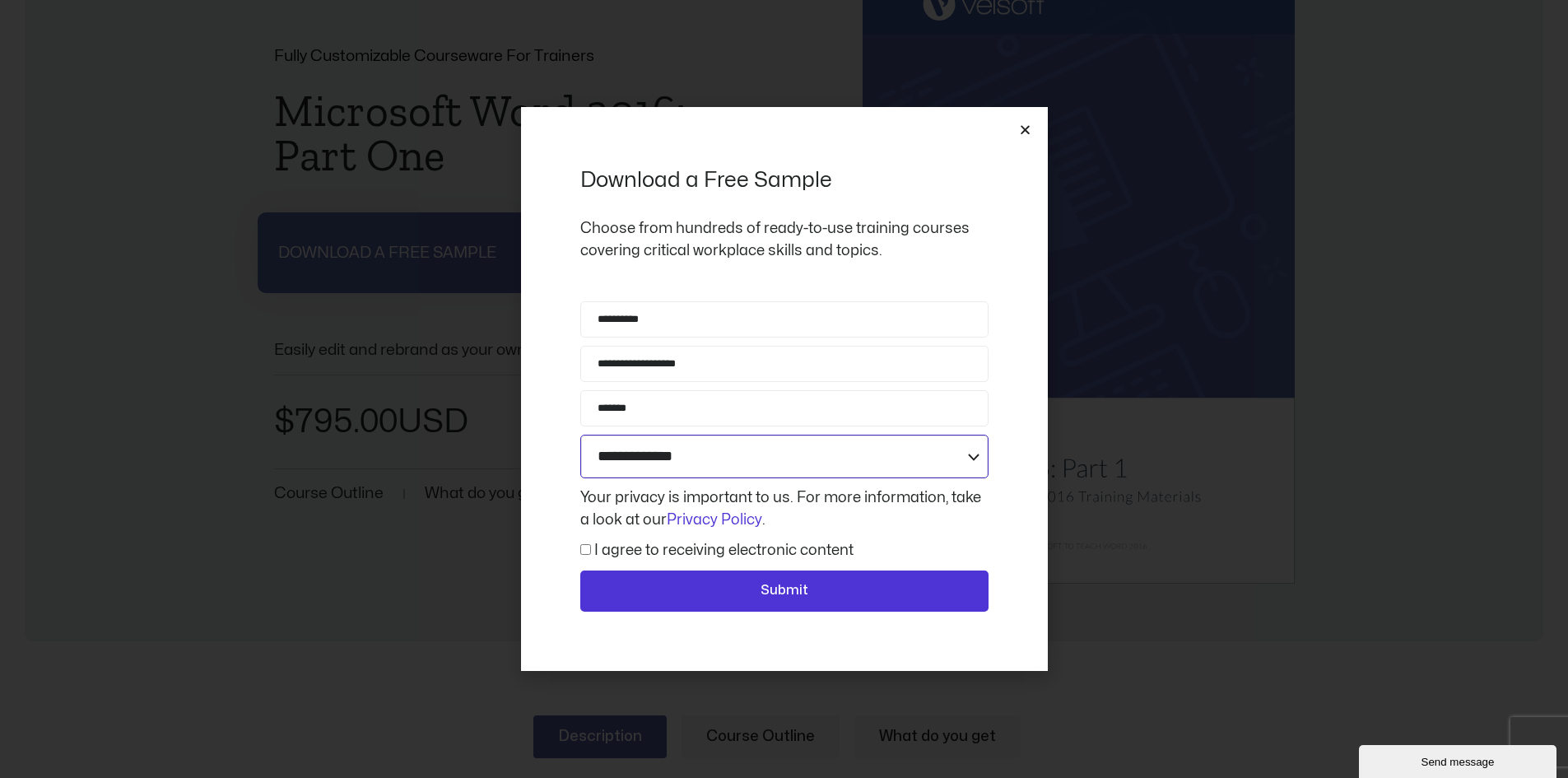
click at [716, 464] on select "**********" at bounding box center [784, 456] width 408 height 43
select select "**********"
click at [580, 435] on select "**********" at bounding box center [784, 456] width 408 height 43
click at [613, 556] on label "I agree to receiving electronic content" at bounding box center [724, 551] width 260 height 14
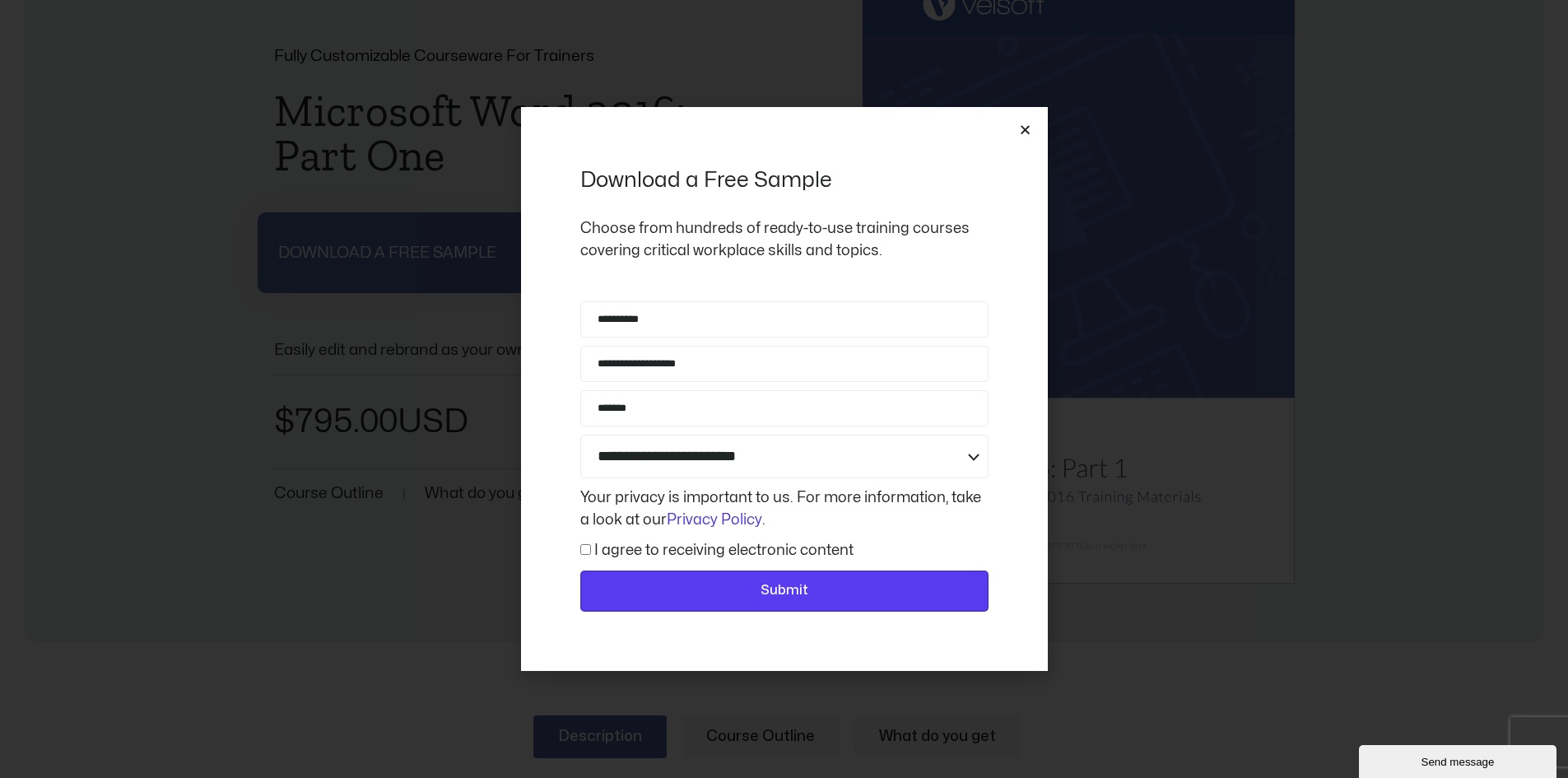
click at [747, 583] on span "Submit" at bounding box center [784, 591] width 365 height 22
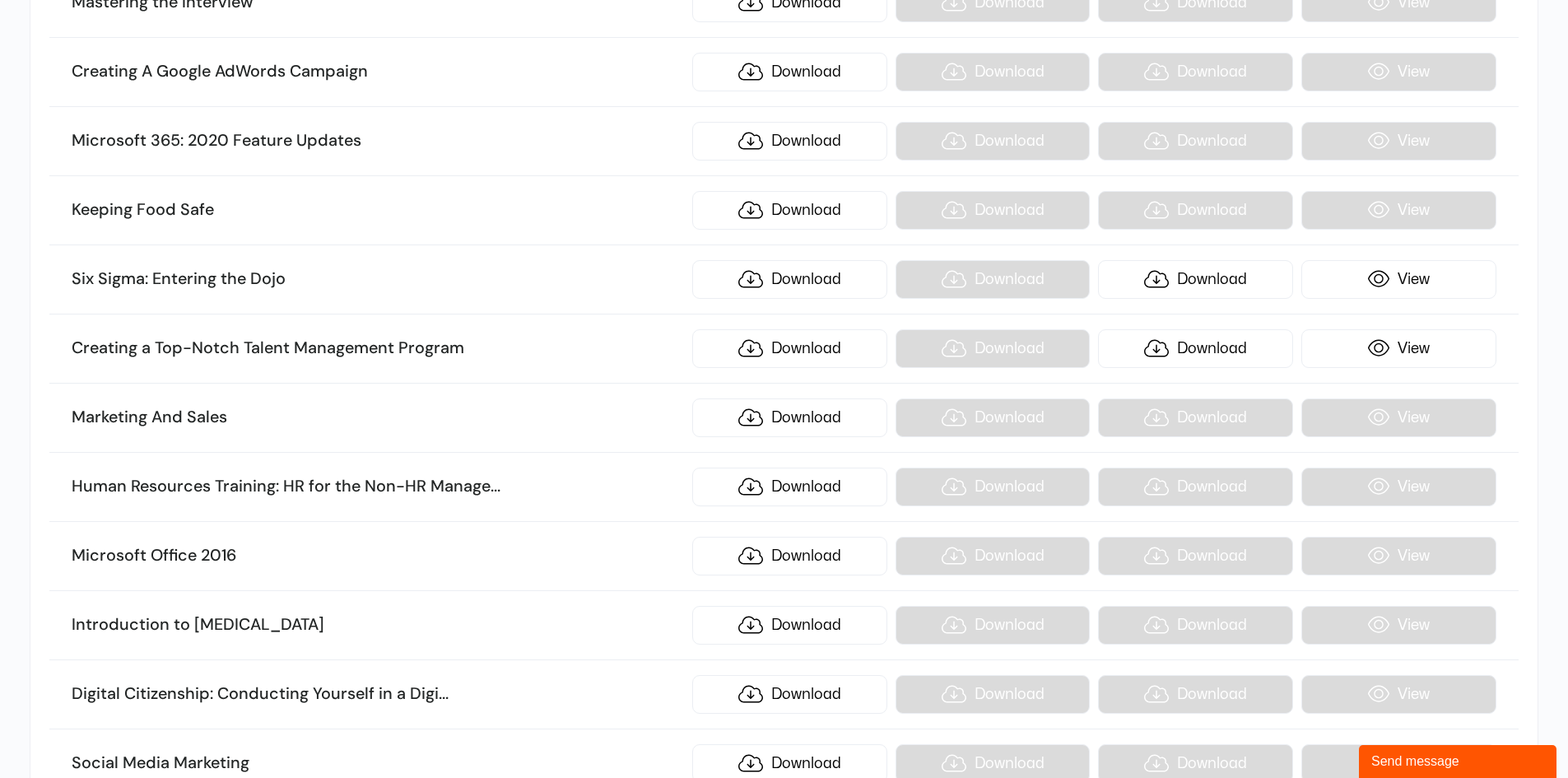
scroll to position [10949, 0]
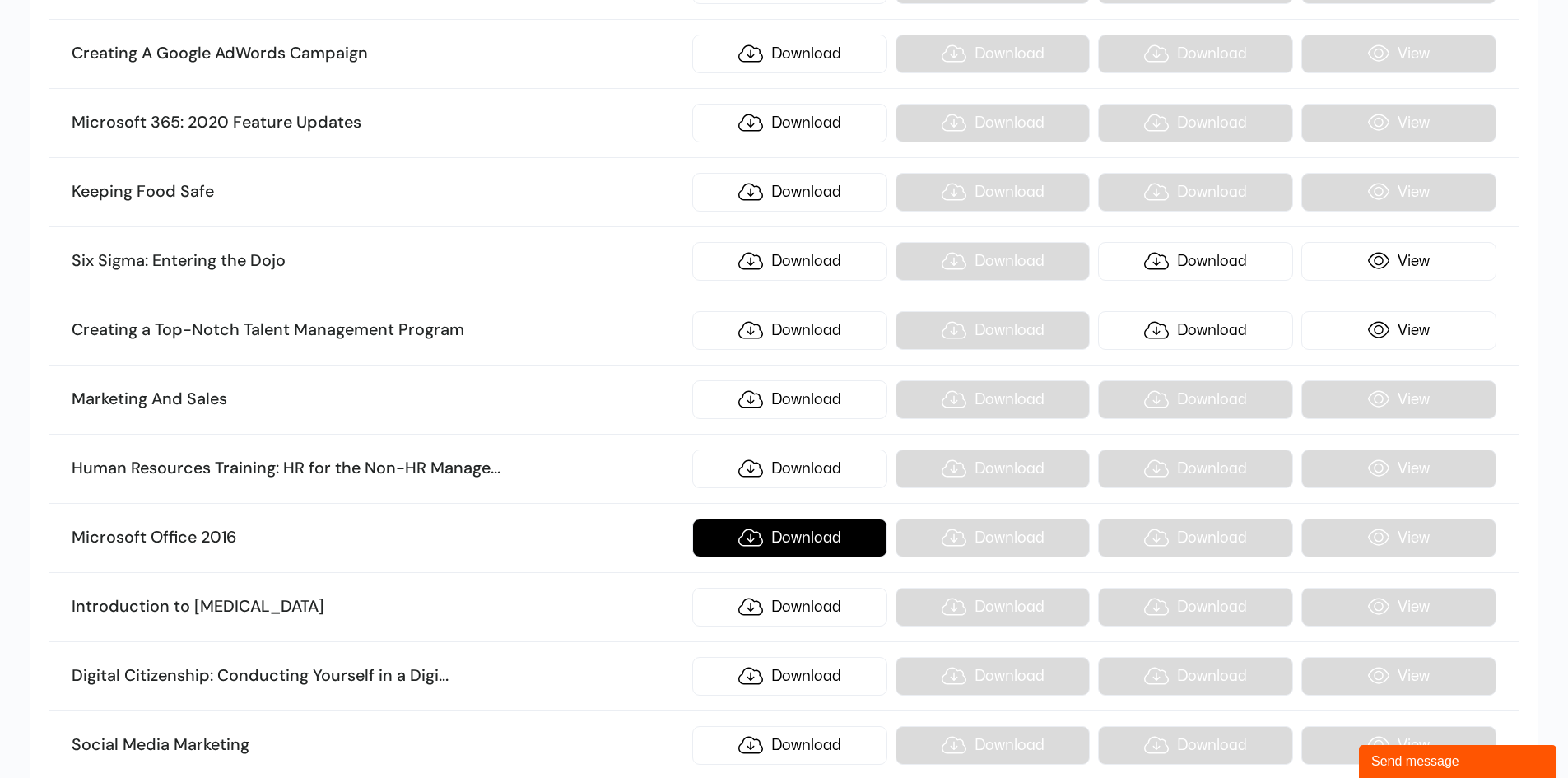
click at [815, 535] on link "Download" at bounding box center [789, 537] width 195 height 39
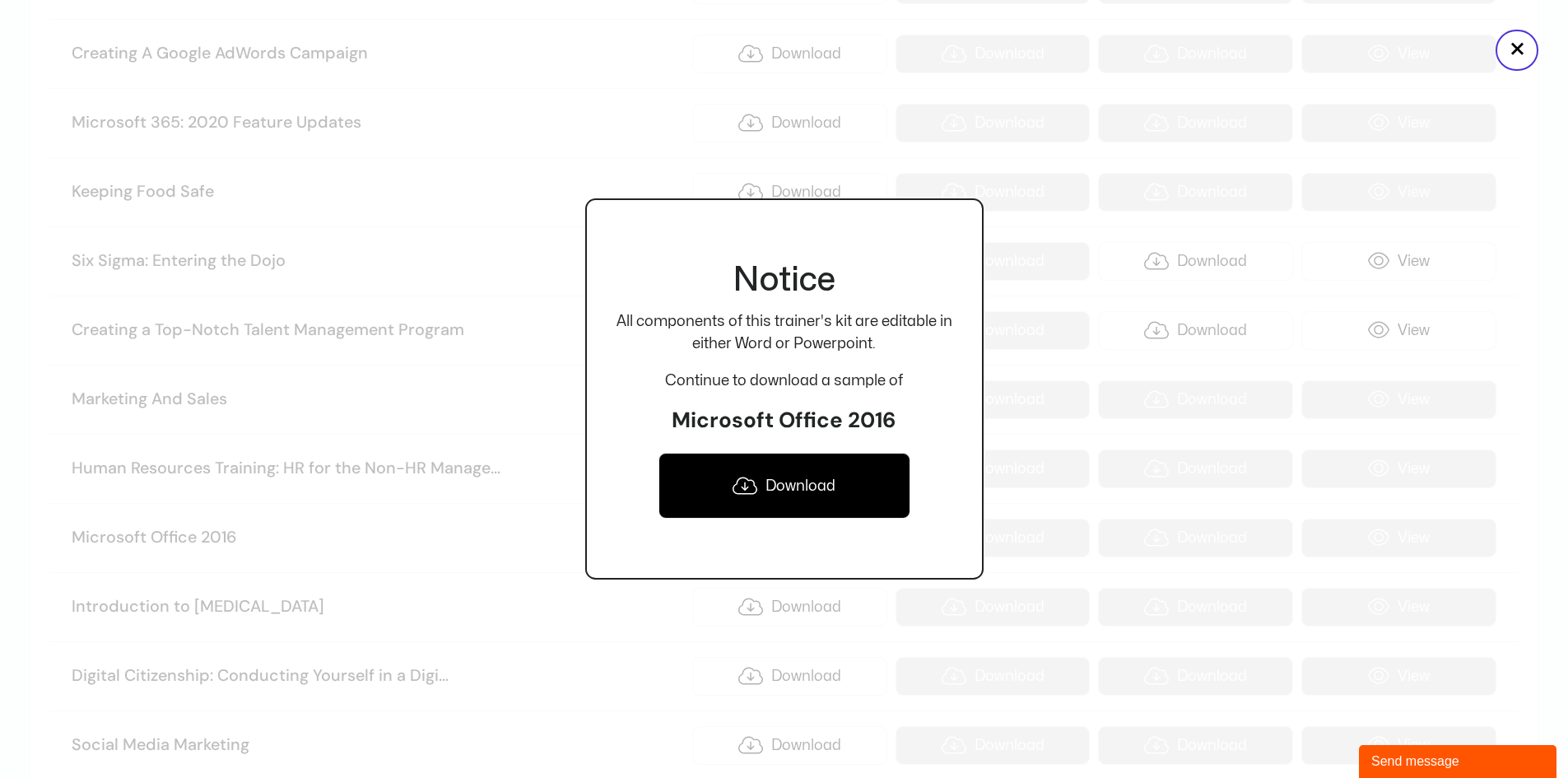
click at [776, 482] on link "Download" at bounding box center [784, 485] width 251 height 66
click at [1034, 241] on div at bounding box center [784, 389] width 1568 height 778
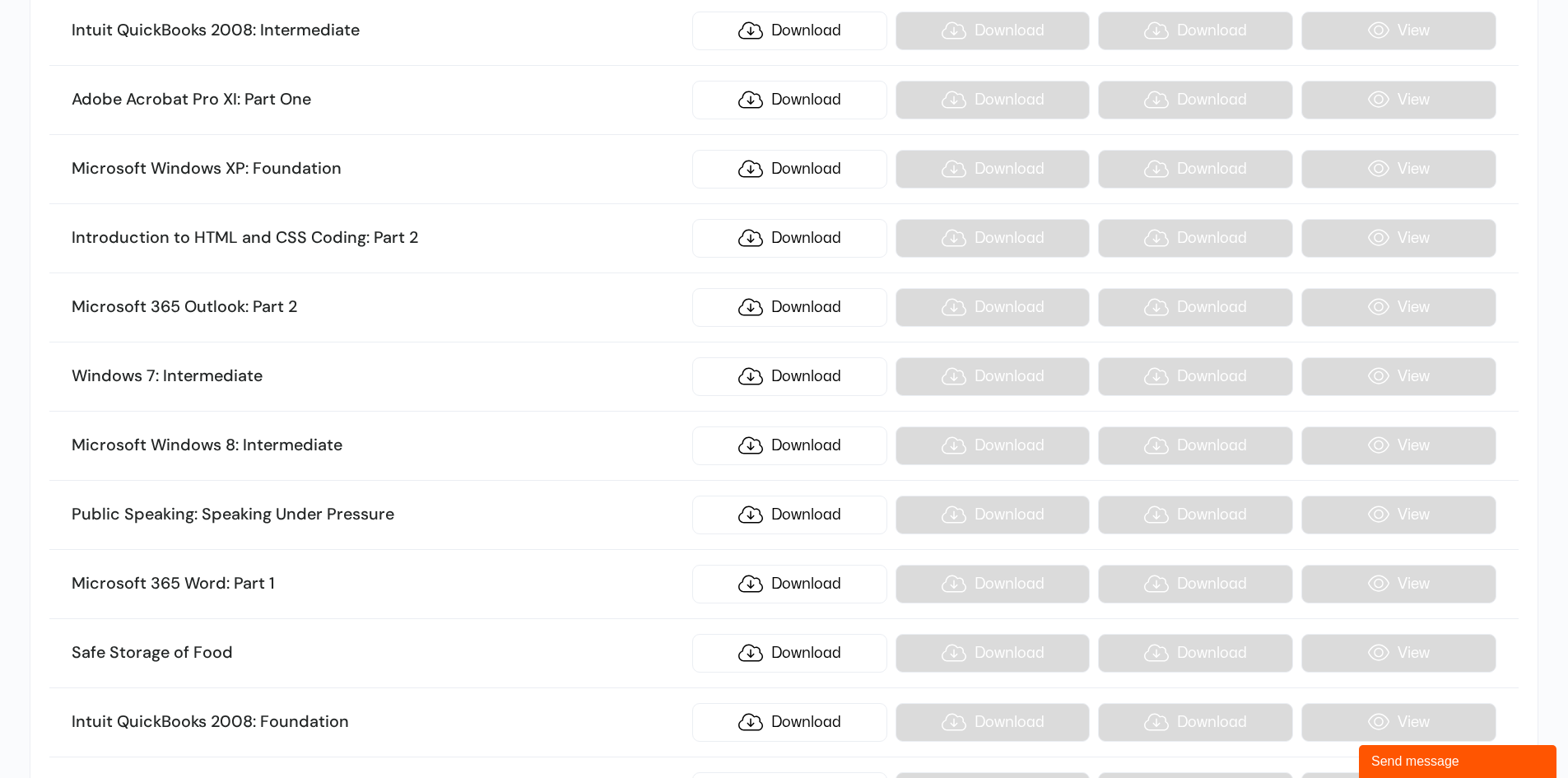
scroll to position [14242, 0]
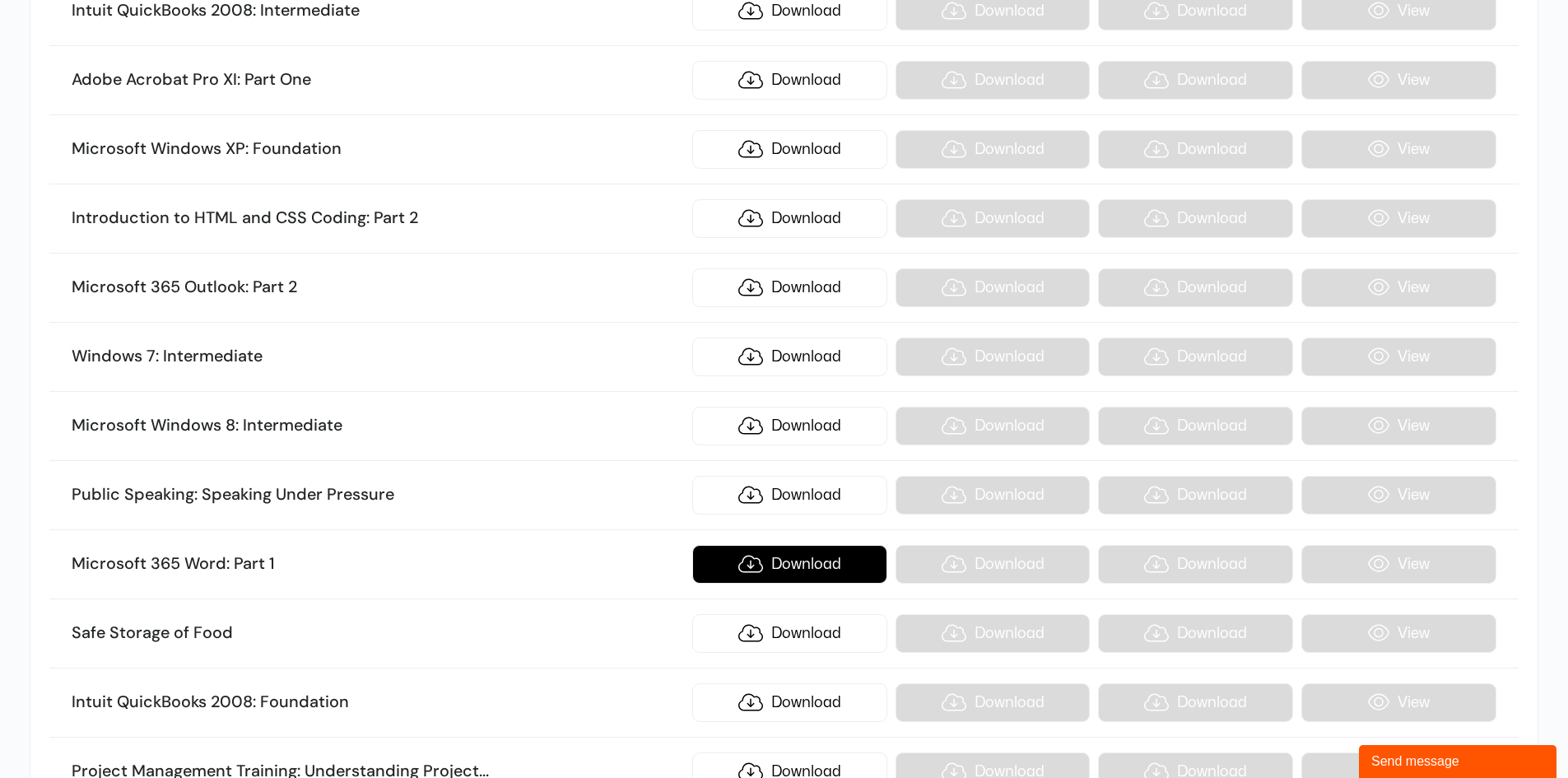
click at [781, 570] on link "Download" at bounding box center [789, 564] width 195 height 39
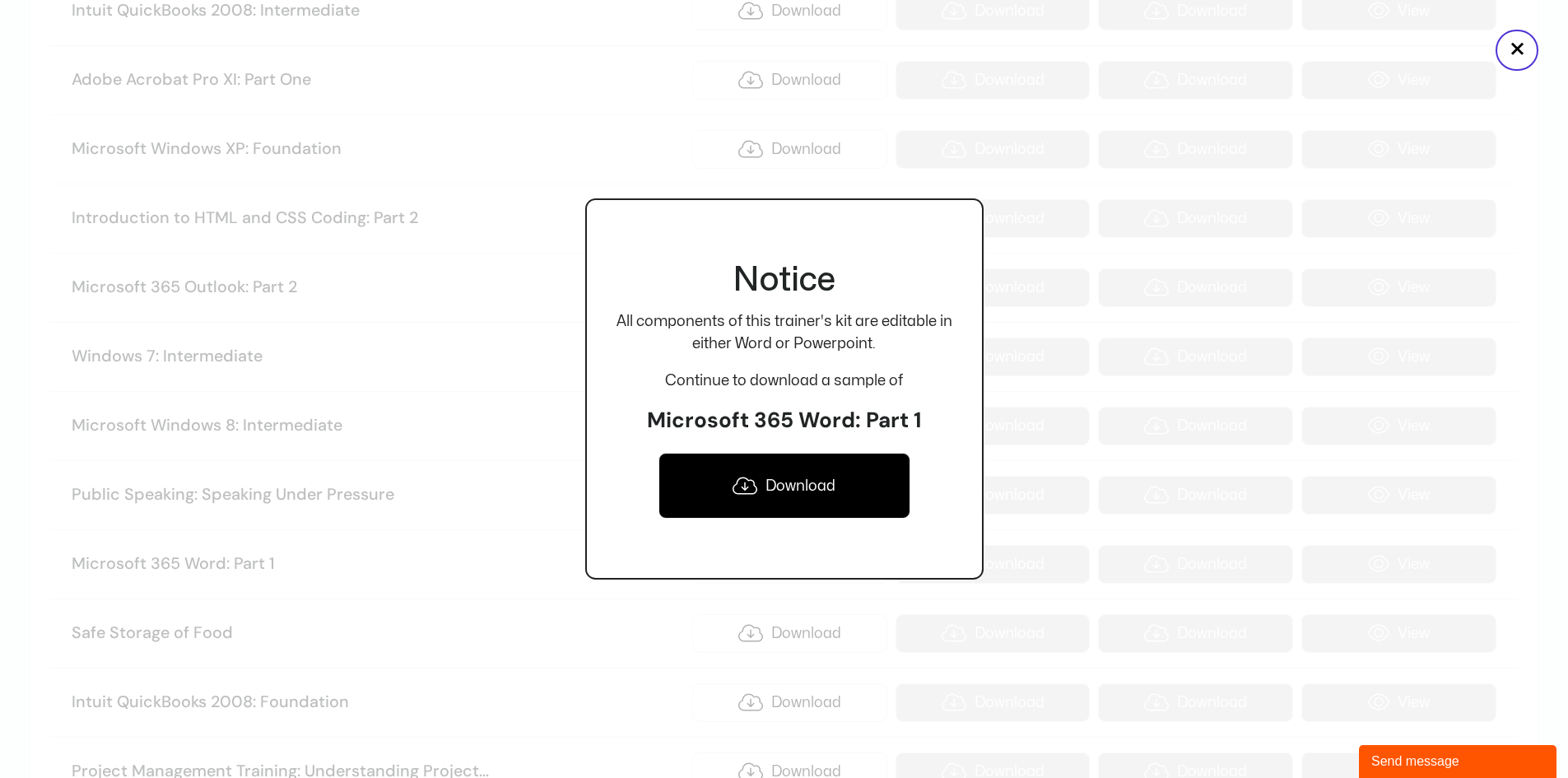
click at [788, 489] on link "Download" at bounding box center [784, 485] width 251 height 66
click at [1506, 48] on button "×" at bounding box center [1516, 50] width 42 height 41
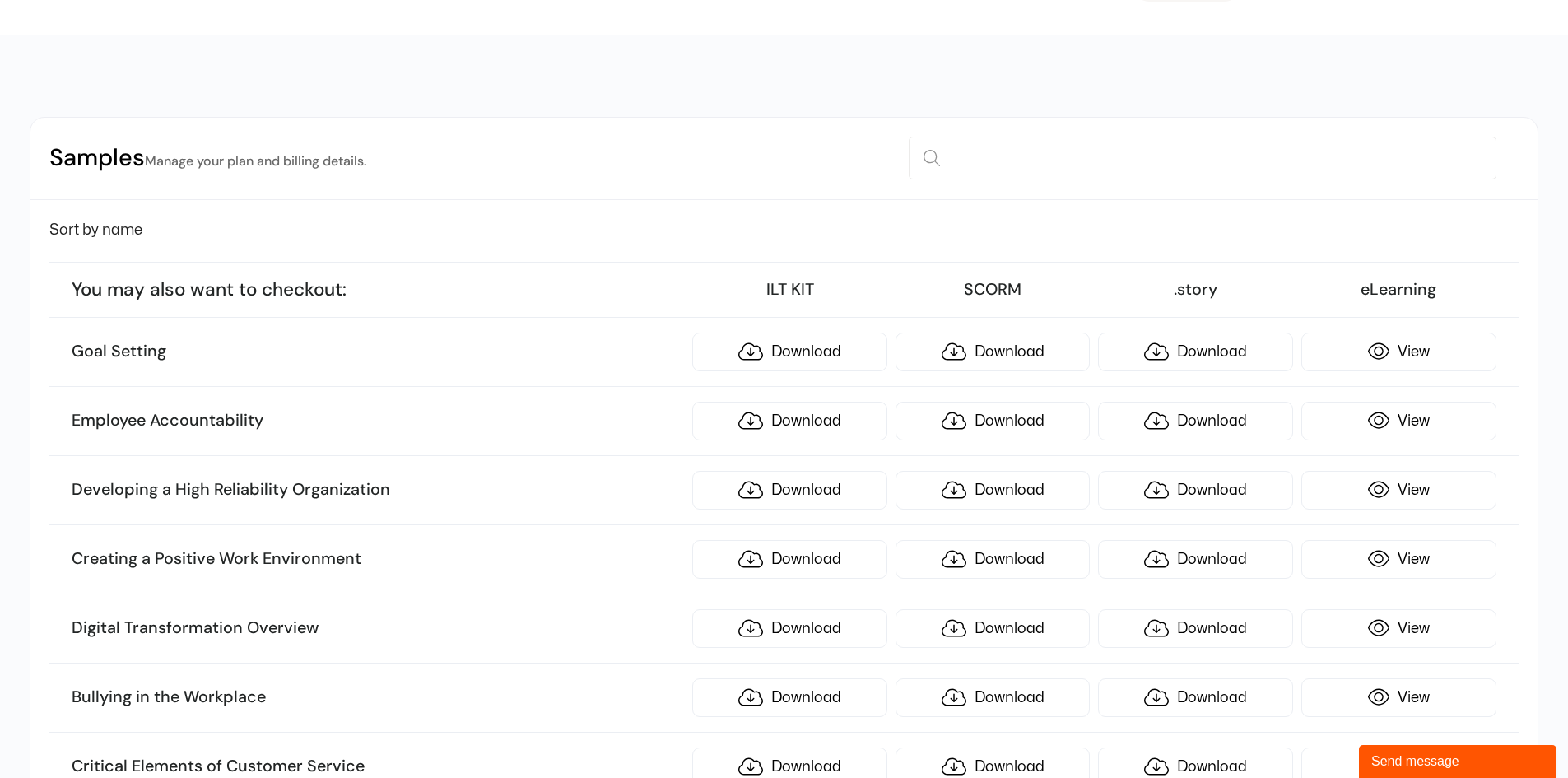
scroll to position [0, 0]
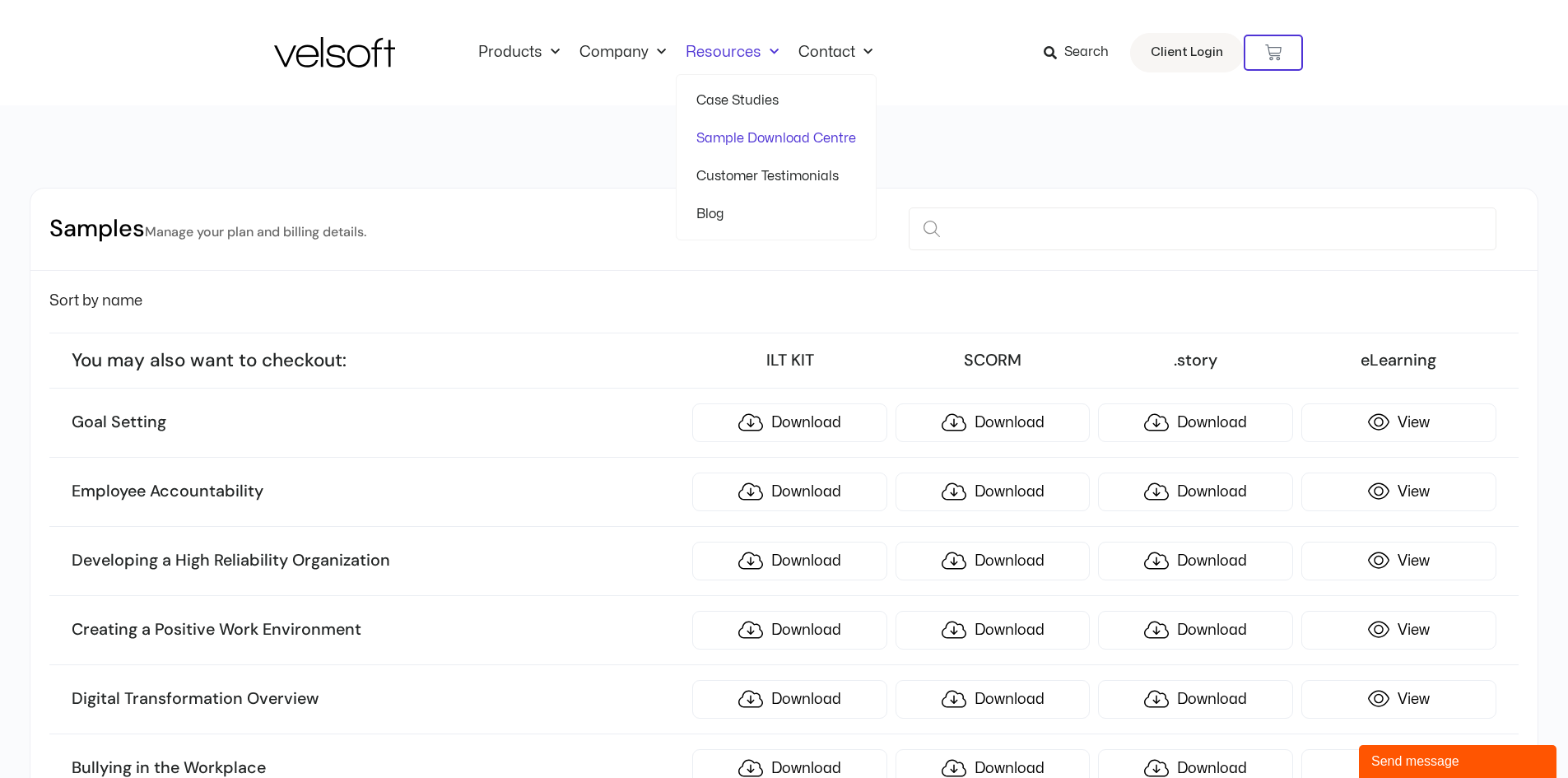
click at [744, 134] on link "Sample Download Centre" at bounding box center [776, 138] width 160 height 38
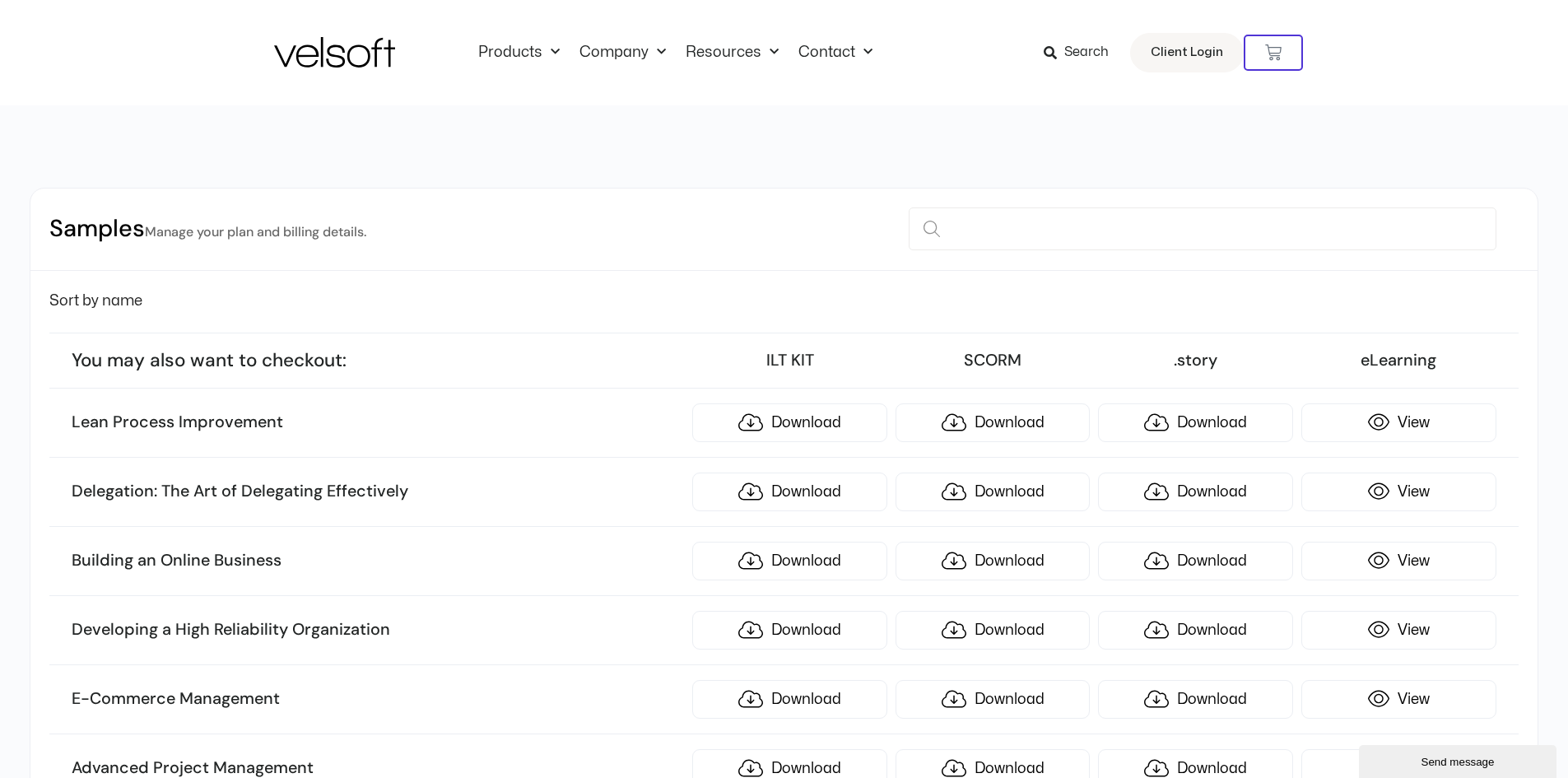
scroll to position [275, 0]
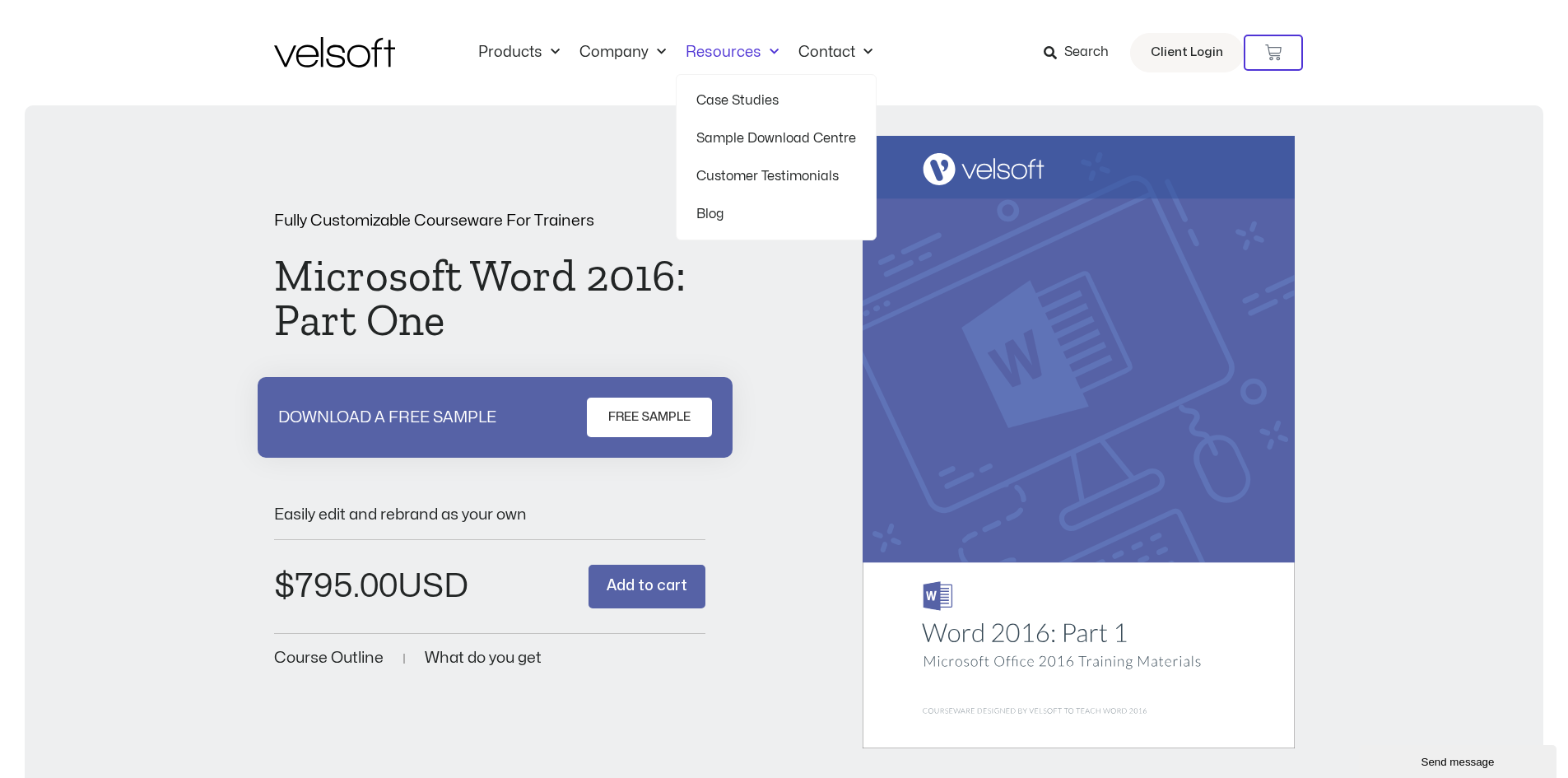
click at [743, 49] on link "Resources" at bounding box center [732, 52] width 113 height 18
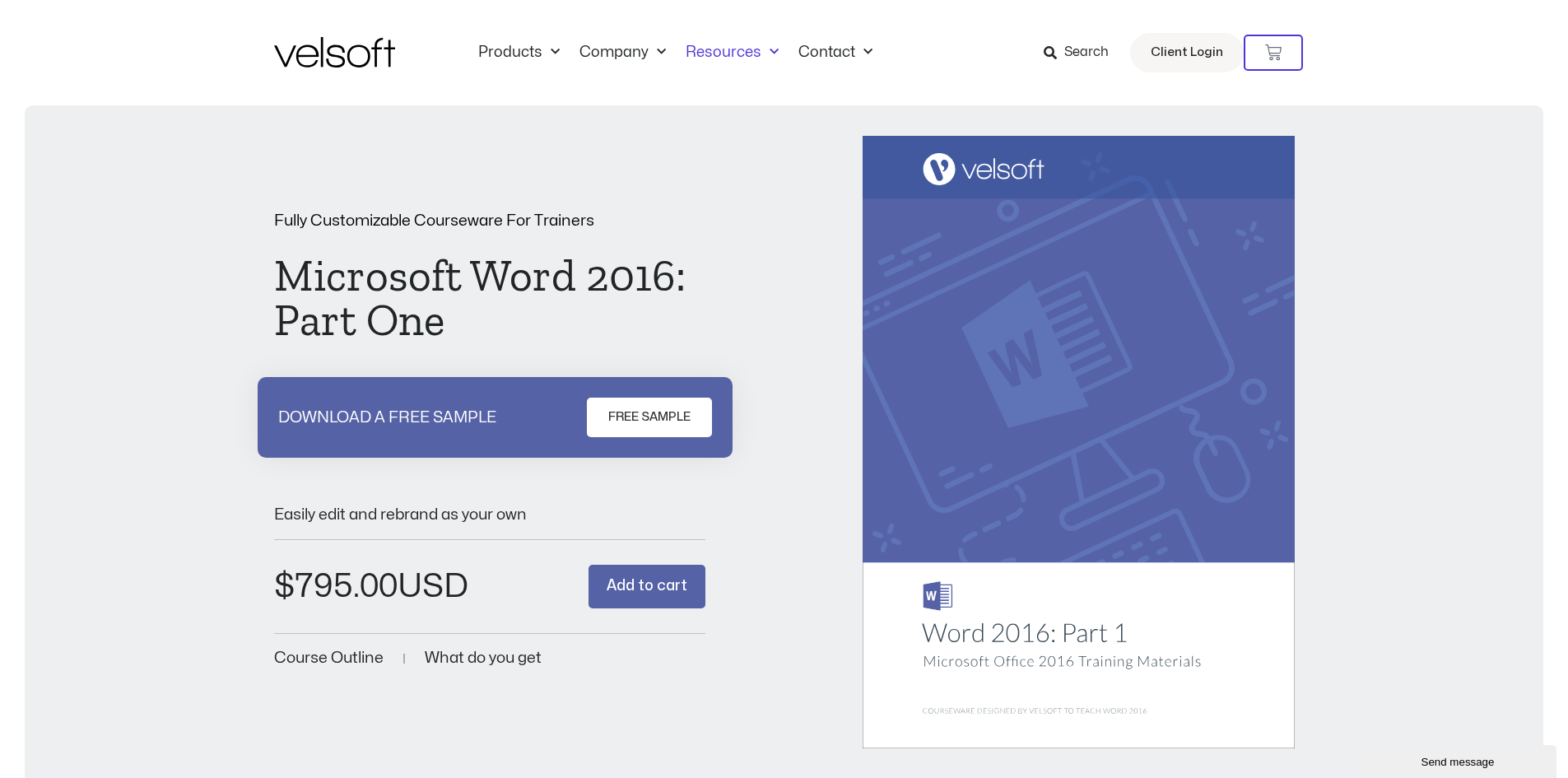
click at [743, 49] on link "Resources" at bounding box center [732, 52] width 113 height 18
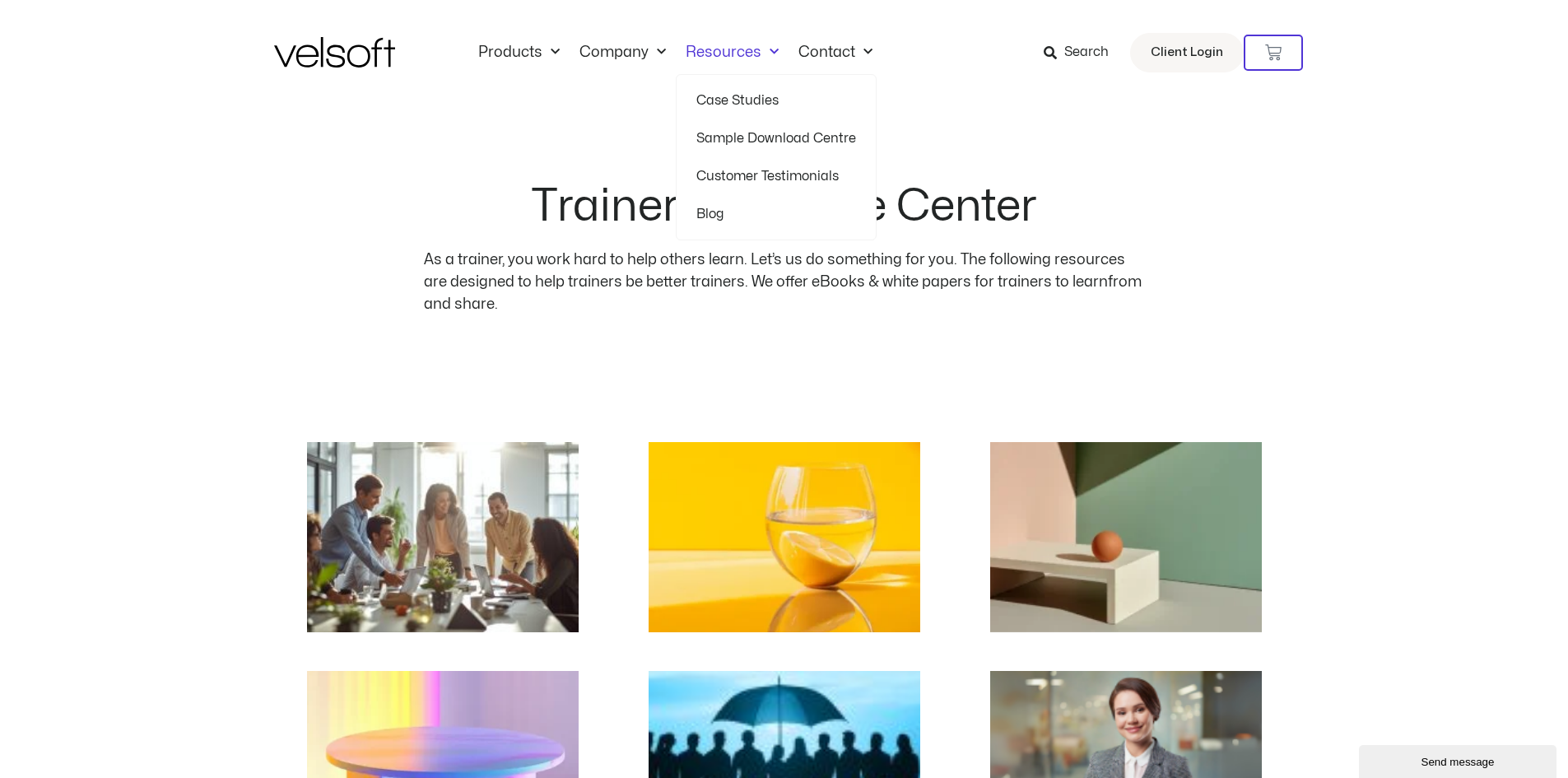
click at [774, 141] on link "Sample Download Centre" at bounding box center [776, 138] width 160 height 38
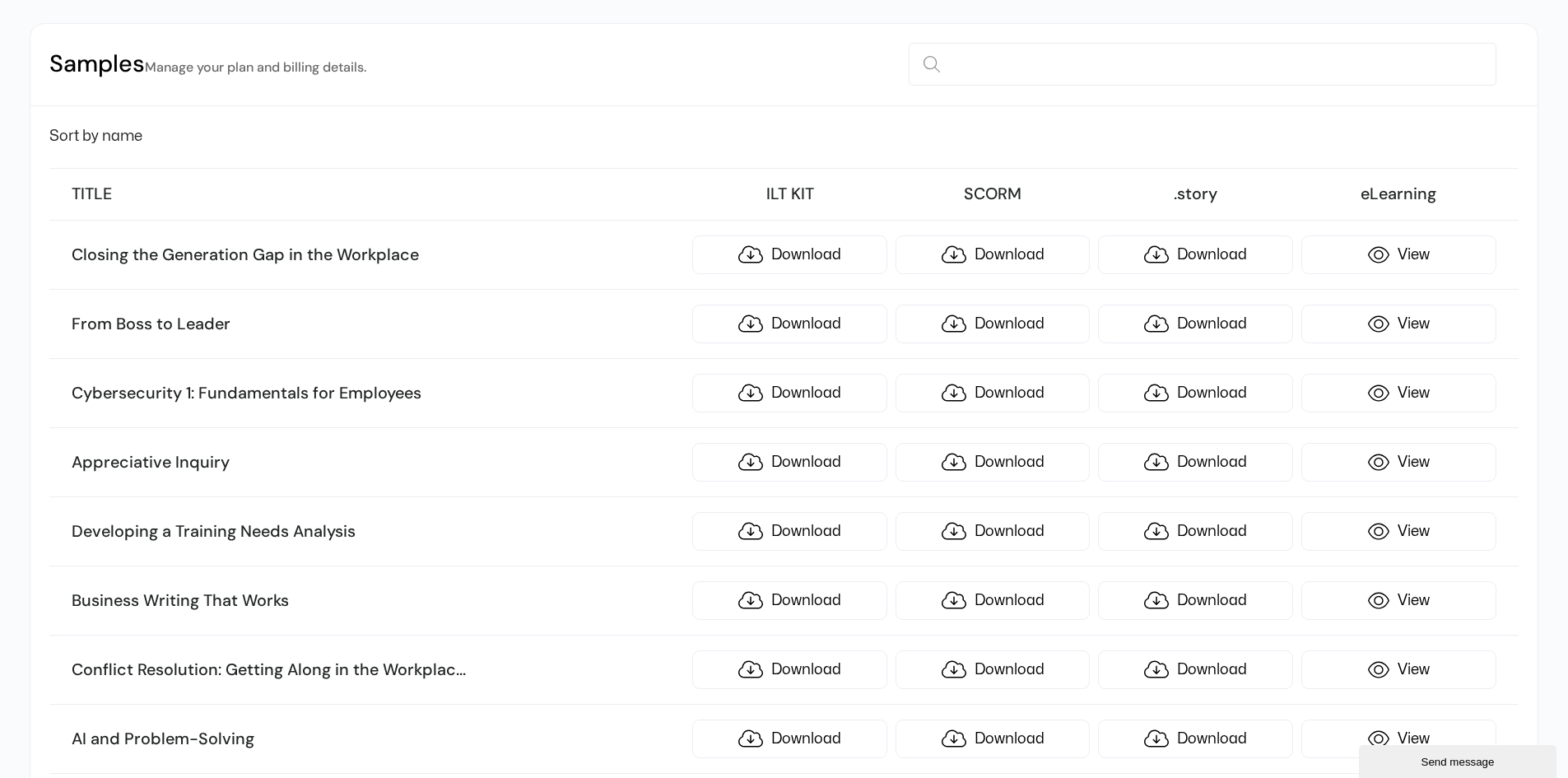
scroll to position [247, 0]
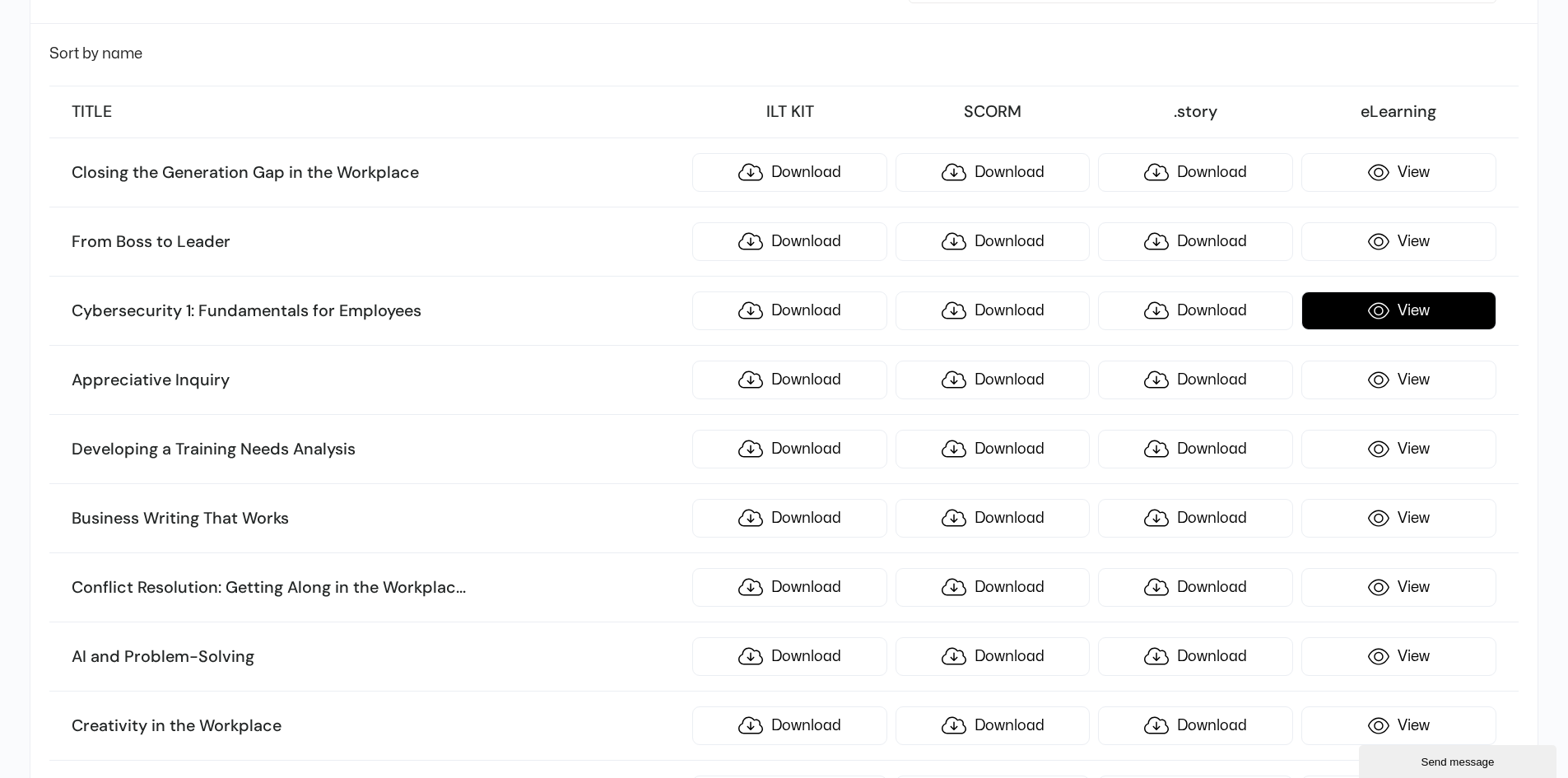
click at [1378, 301] on link "View" at bounding box center [1399, 310] width 195 height 39
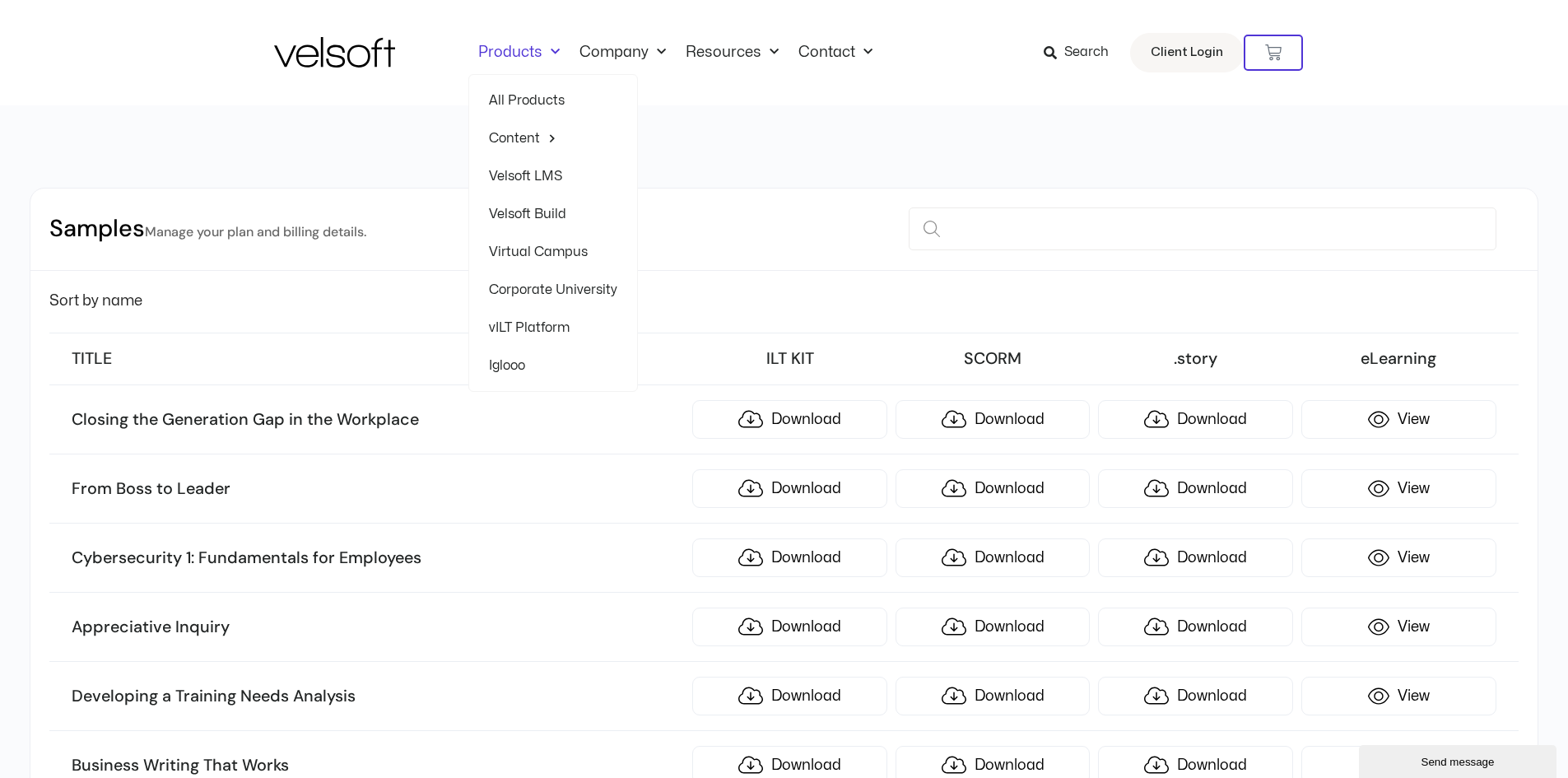
click at [528, 326] on link "vILT Platform" at bounding box center [552, 327] width 128 height 38
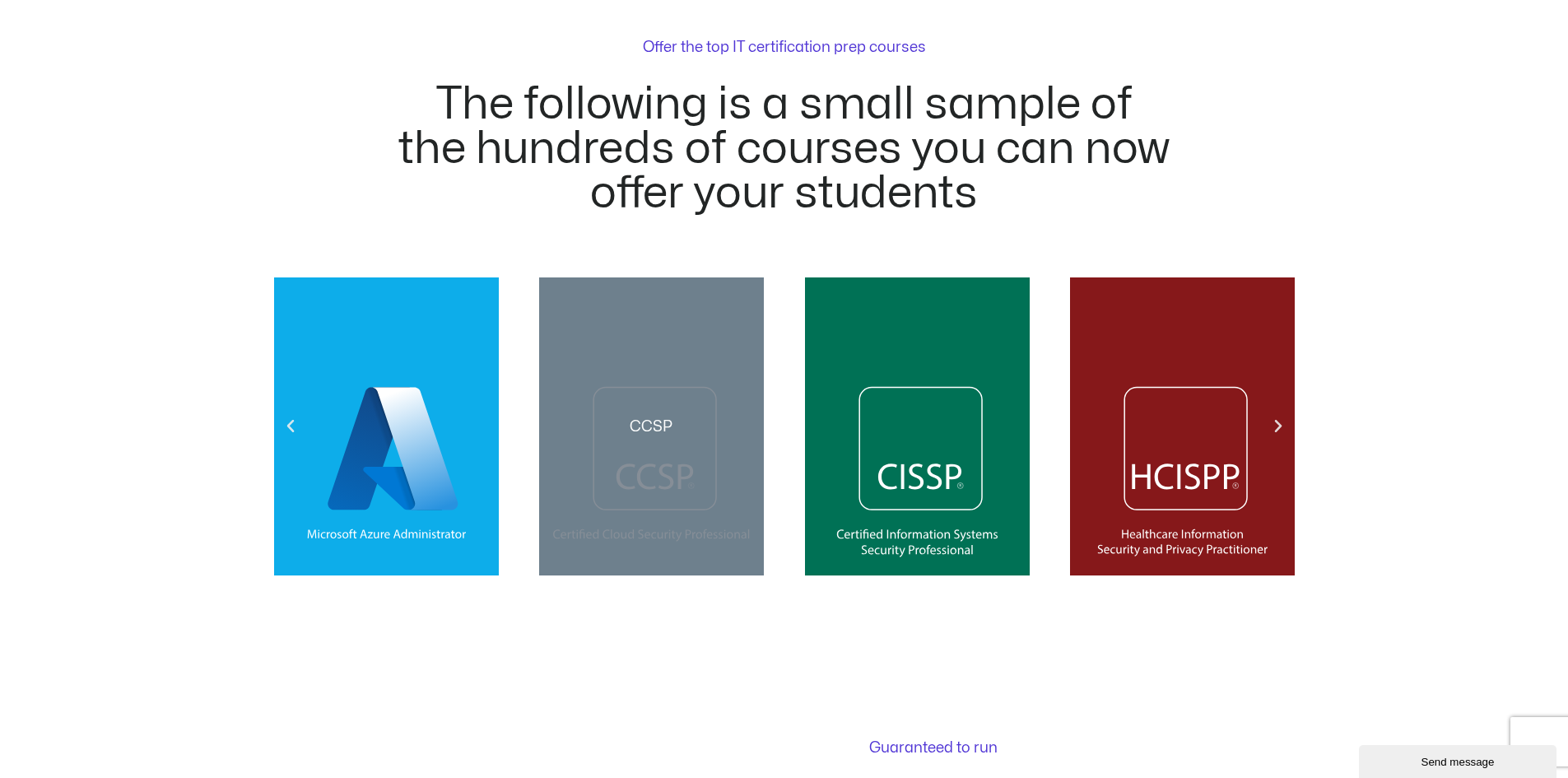
scroll to position [1893, 0]
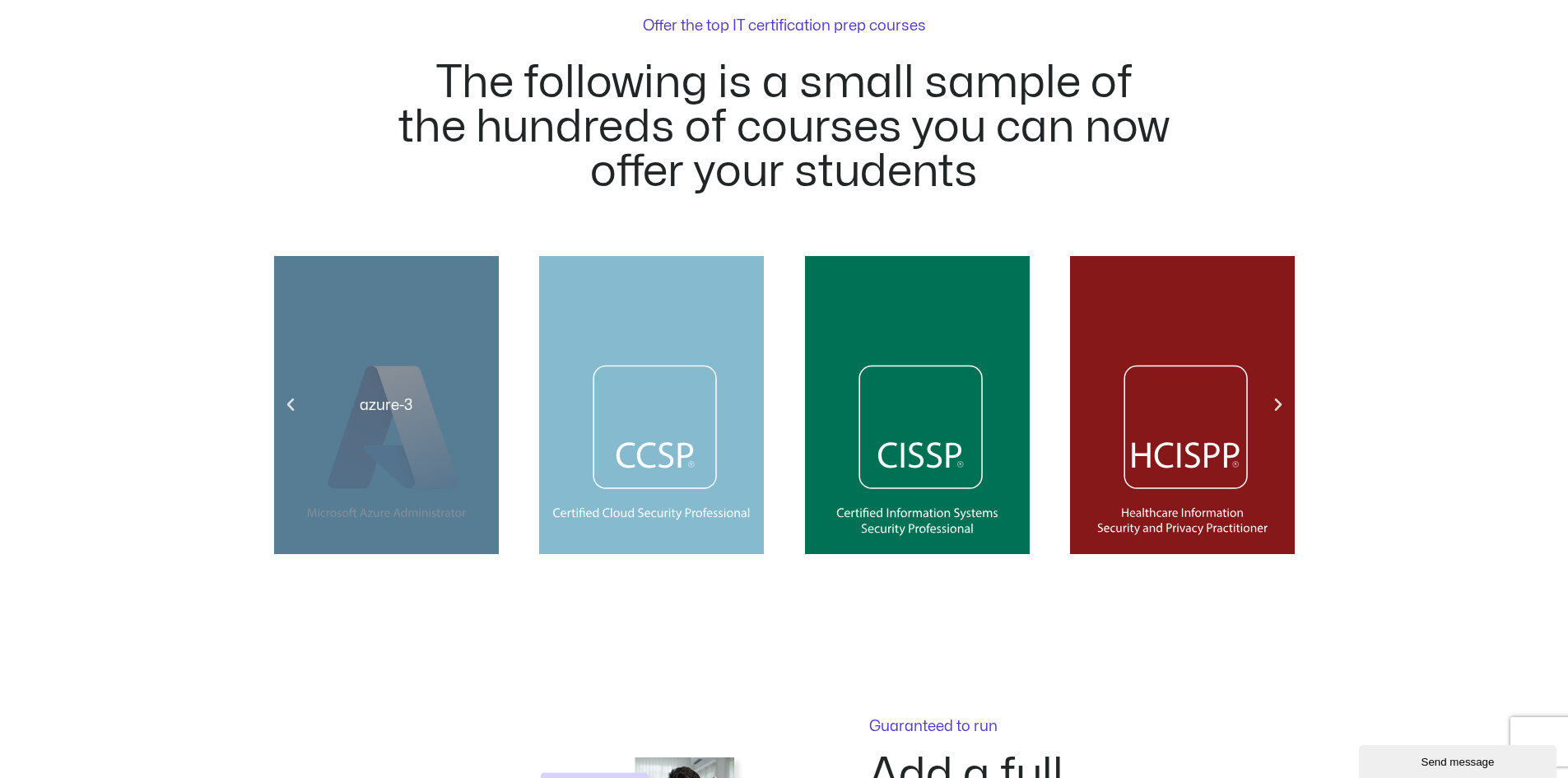
click at [384, 453] on div "azure-3" at bounding box center [386, 405] width 224 height 298
